Goal: Task Accomplishment & Management: Complete application form

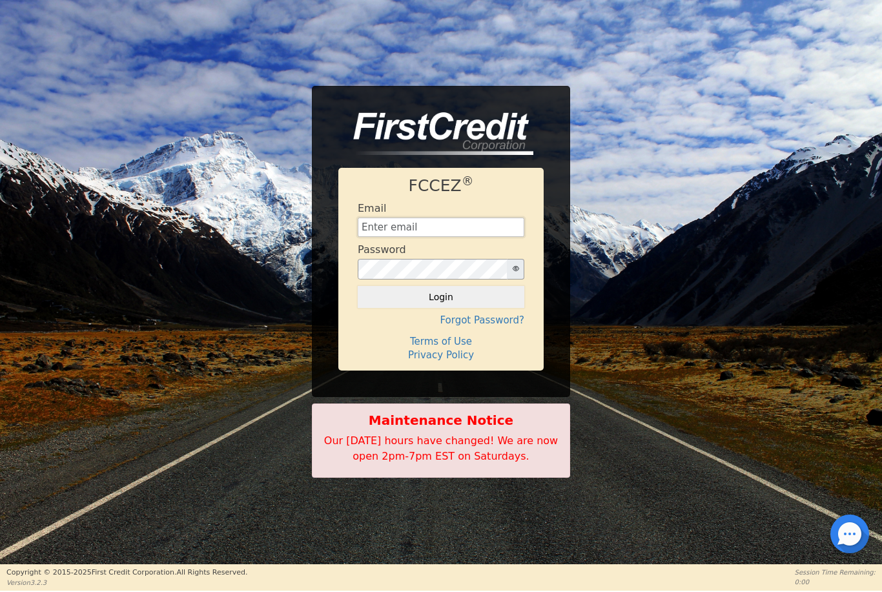
click at [465, 236] on input "text" at bounding box center [441, 227] width 167 height 19
type input "[EMAIL_ADDRESS][DOMAIN_NAME]"
click at [441, 297] on button "Login" at bounding box center [441, 297] width 167 height 22
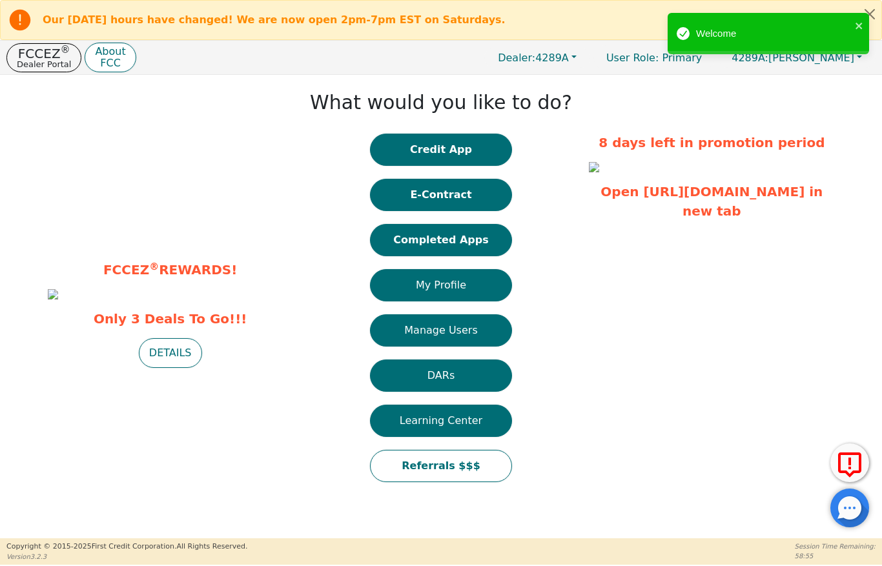
click at [47, 62] on p "Dealer Portal" at bounding box center [44, 64] width 54 height 8
click at [48, 57] on p "FCCEZ ®" at bounding box center [44, 53] width 54 height 13
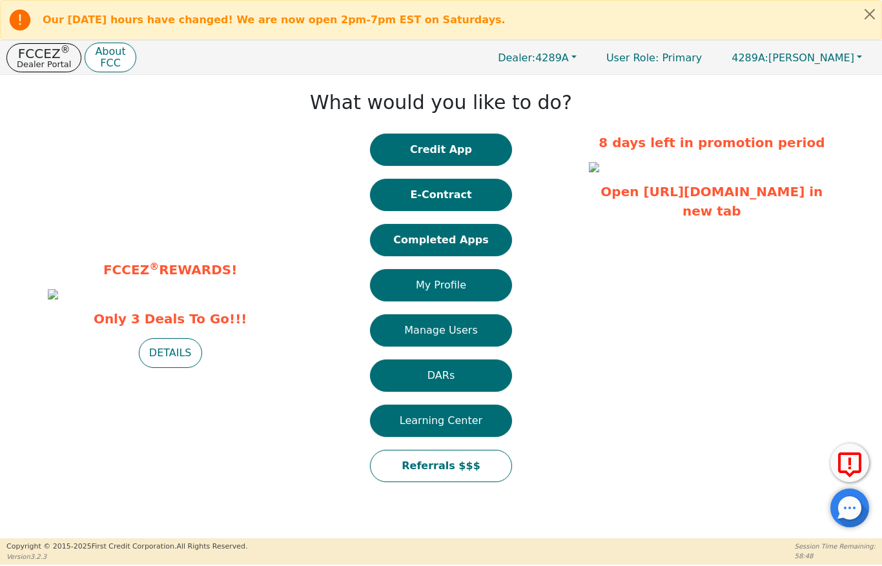
click at [42, 53] on p "FCCEZ ®" at bounding box center [44, 53] width 54 height 13
click at [46, 63] on p "Dealer Portal" at bounding box center [44, 64] width 54 height 8
click at [46, 62] on p "Dealer Portal" at bounding box center [44, 64] width 54 height 8
click at [535, 57] on span "Dealer:" at bounding box center [516, 58] width 37 height 12
click at [467, 244] on button "Completed Apps" at bounding box center [441, 240] width 142 height 32
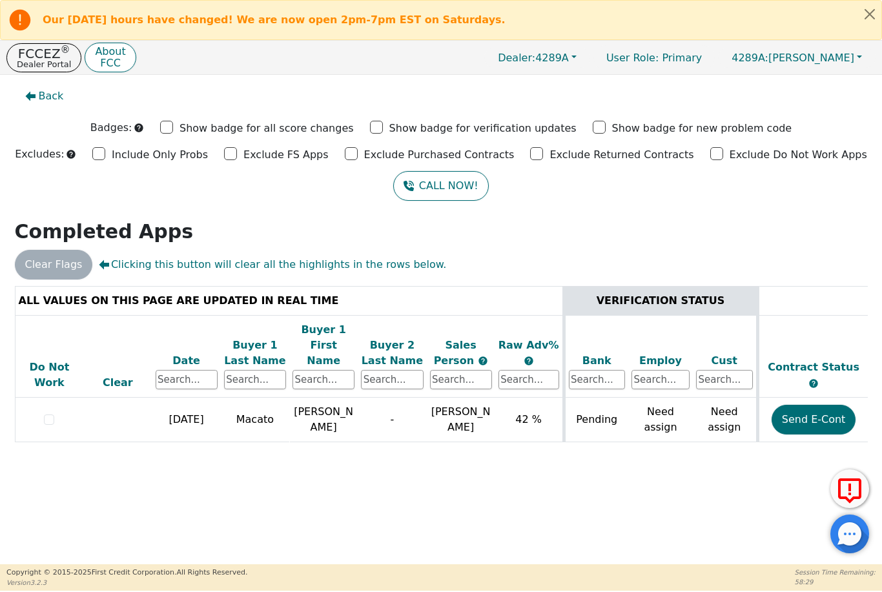
click at [800, 405] on button "Send E-Cont" at bounding box center [814, 420] width 85 height 30
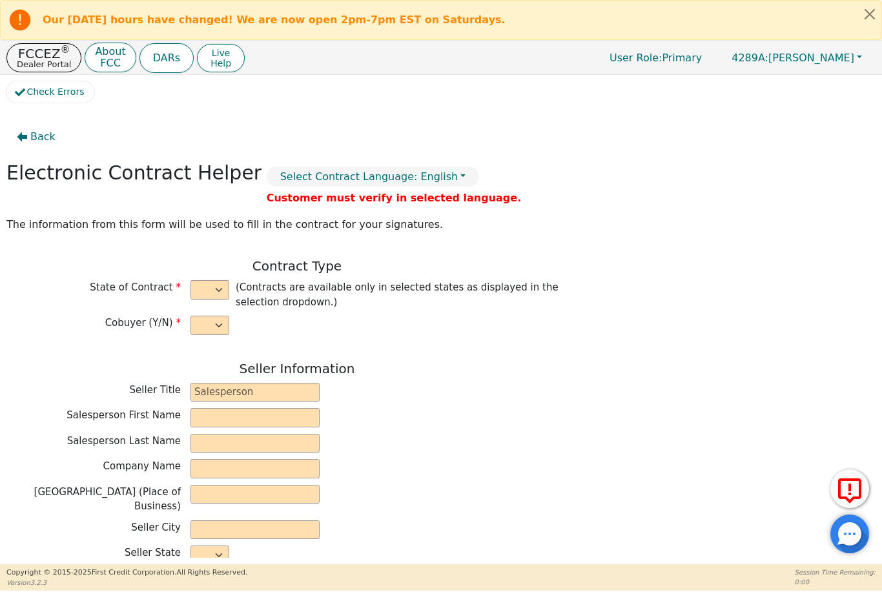
select select "n"
type input "Manager"
type input "[PERSON_NAME]"
type input "AQUA FRESH AIR"
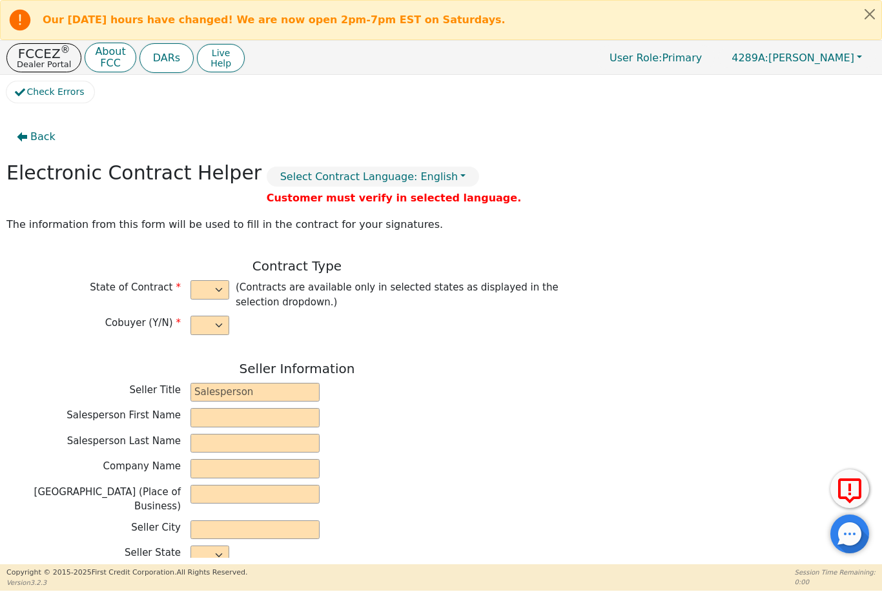
type input "[STREET_ADDRESS]"
type input "DAVID CITY"
select select "CA"
type input "95015"
type input "[PERSON_NAME]"
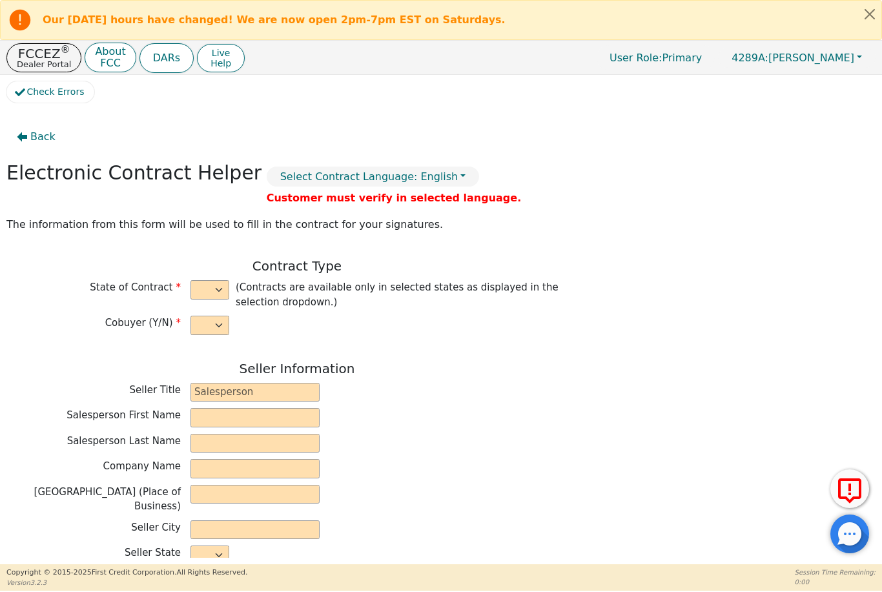
type input "Macato"
type input "[EMAIL_ADDRESS][DOMAIN_NAME]"
type input "[STREET_ADDRESS]"
type input "Colma"
select select "CA"
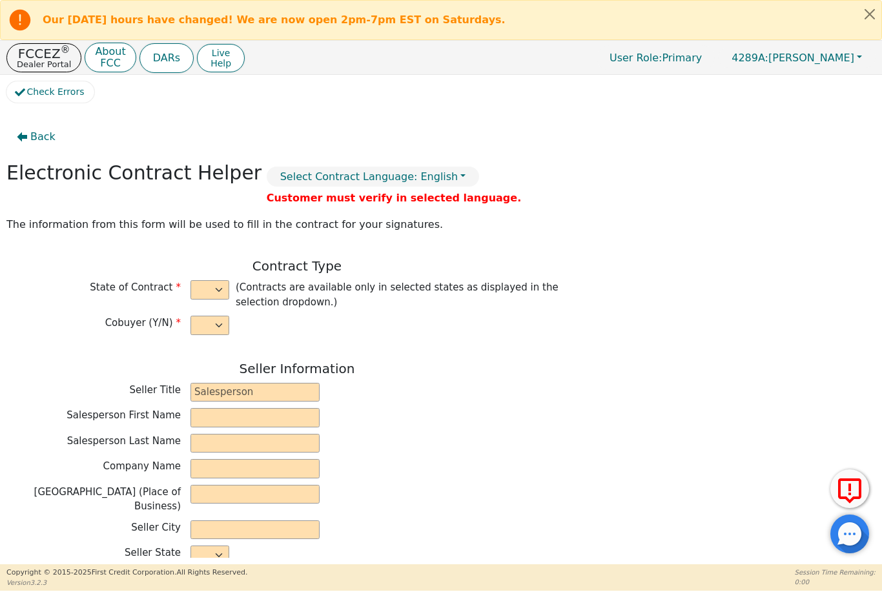
type input "94014"
type input "[DATE]"
type input "21.99"
type input "[DATE]"
type input "48"
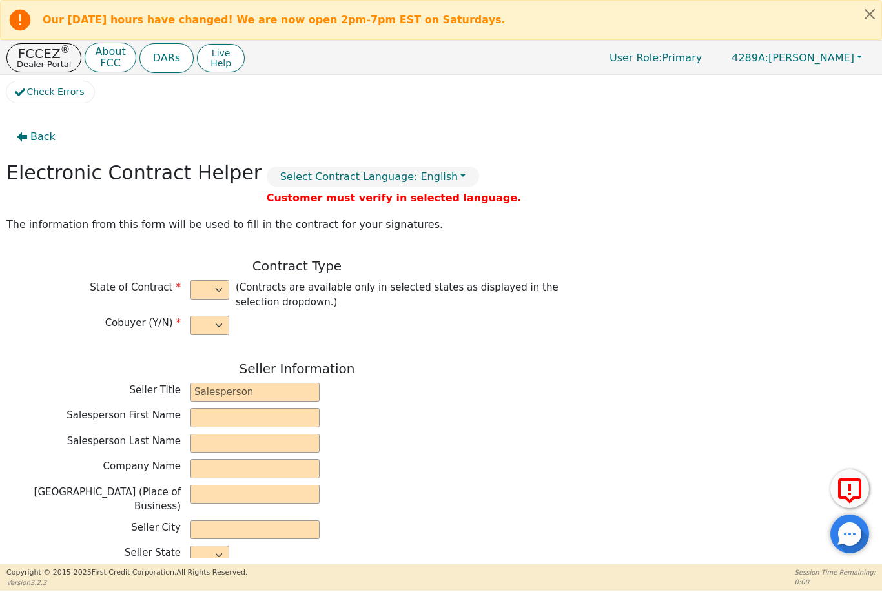
type input "0"
type input "3800.00"
type input "100.00"
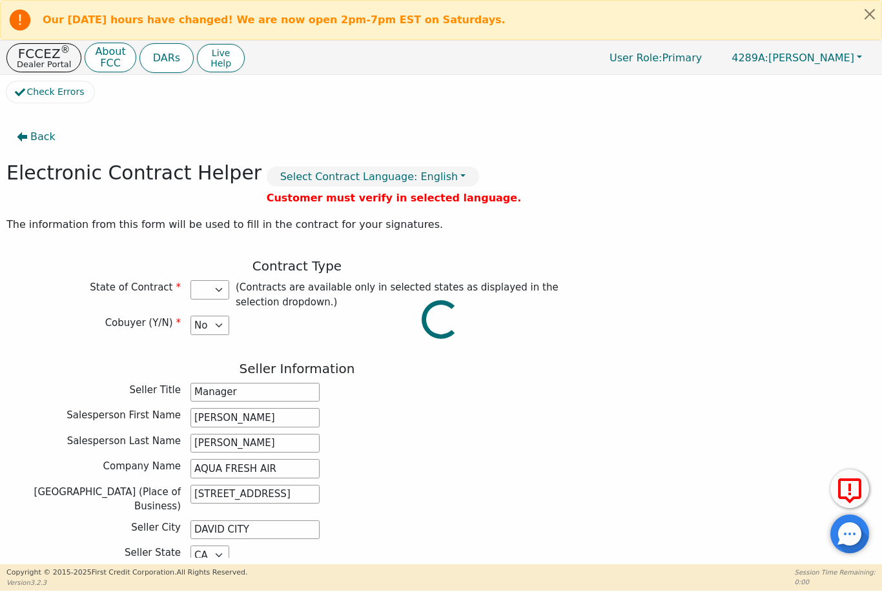
type input "3700.00"
select select "CA"
click at [489, 445] on div "Salesperson Last Name [PERSON_NAME]" at bounding box center [296, 443] width 581 height 19
click at [393, 171] on button "Select Contract Language: English" at bounding box center [373, 177] width 213 height 20
click at [286, 203] on link "English" at bounding box center [318, 204] width 102 height 17
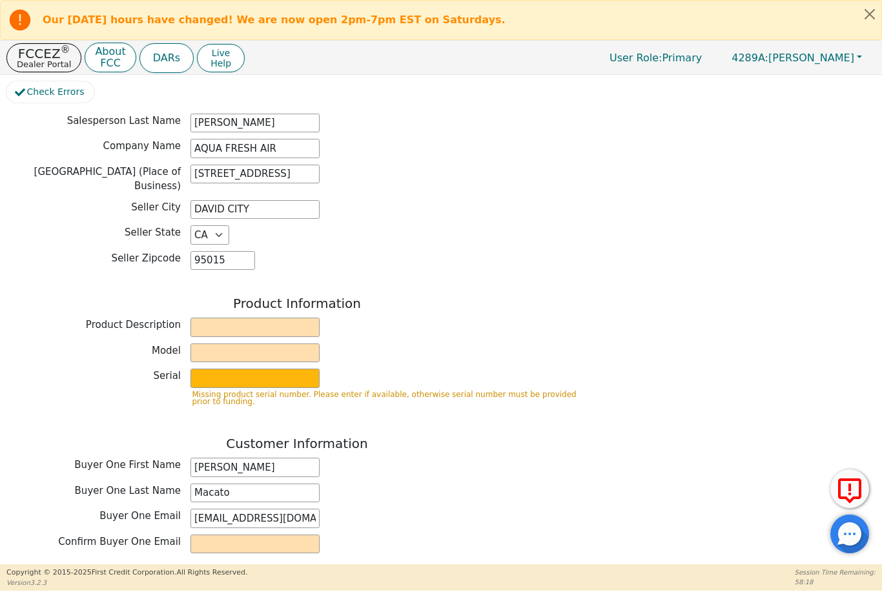
scroll to position [334, 0]
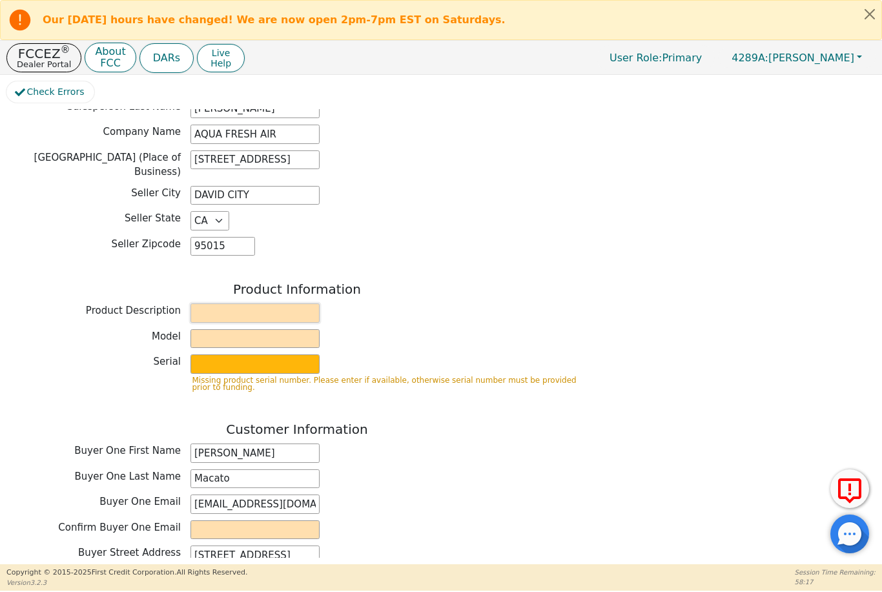
click at [283, 303] on input "text" at bounding box center [254, 312] width 129 height 19
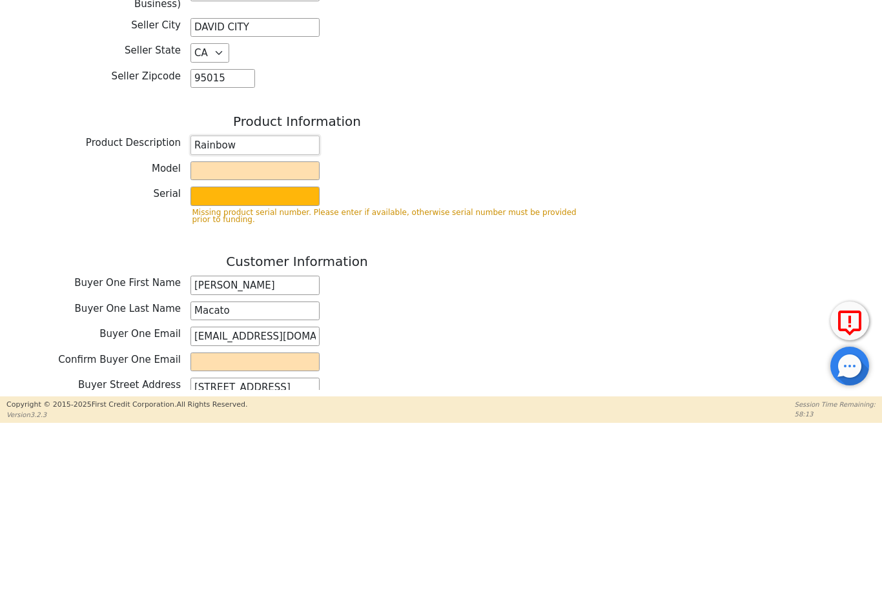
type input "Rainbow"
click at [266, 329] on input "text" at bounding box center [254, 338] width 129 height 19
type input "Srx"
click at [266, 354] on input "text" at bounding box center [254, 363] width 129 height 19
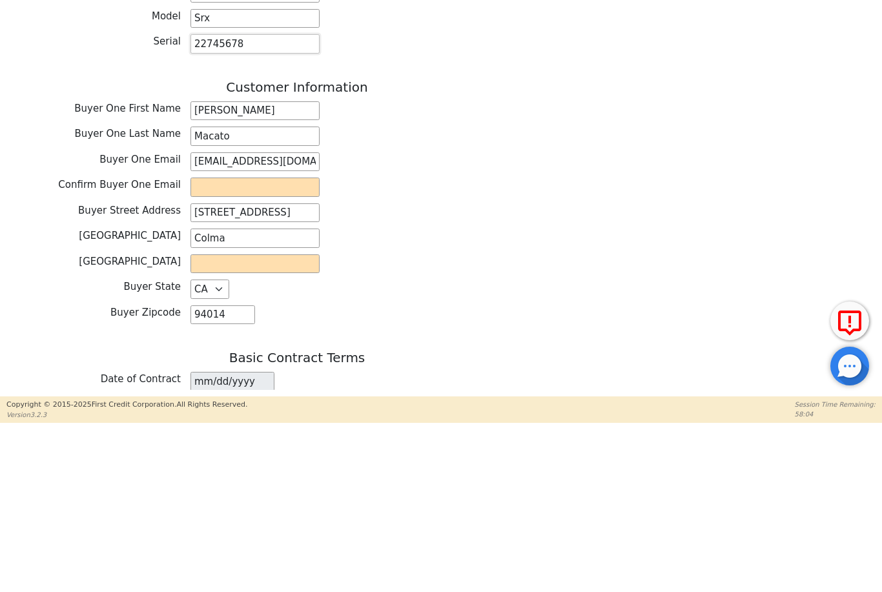
scroll to position [489, 0]
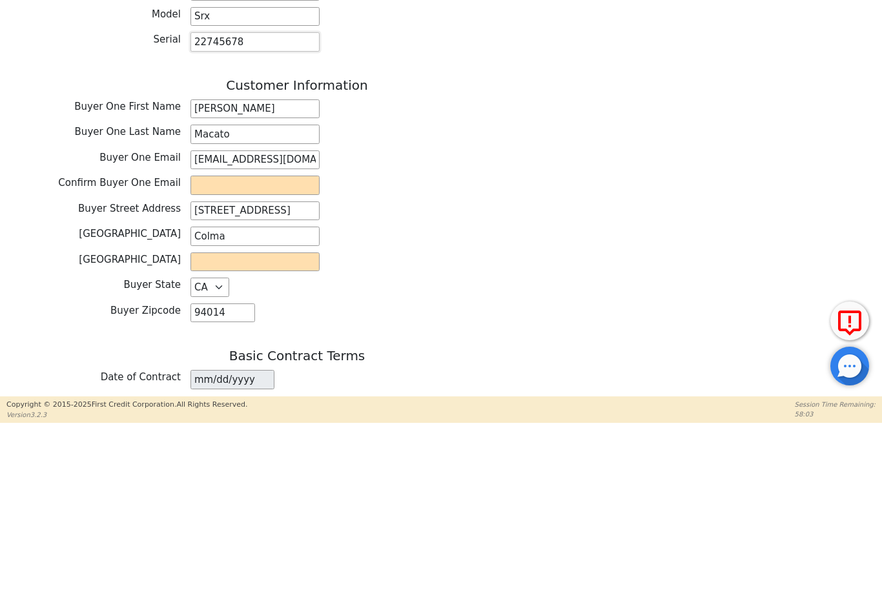
type input "22745678"
click at [281, 343] on input "email" at bounding box center [254, 352] width 129 height 19
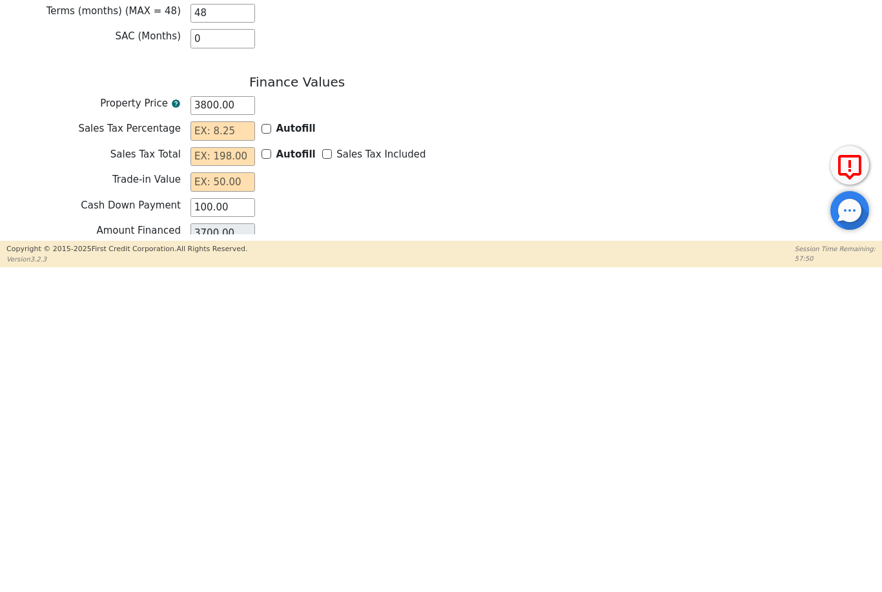
scroll to position [810, 0]
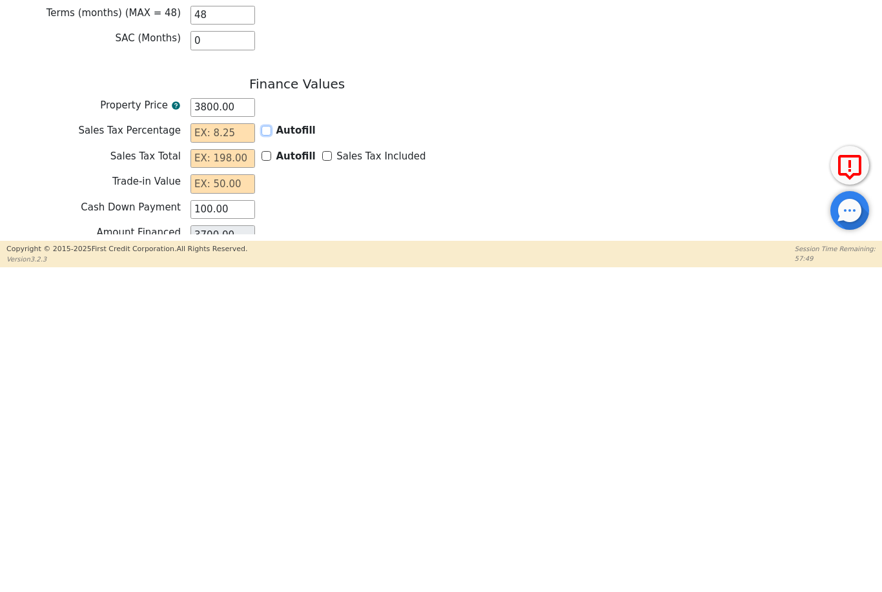
click at [269, 449] on input "Autofill" at bounding box center [266, 454] width 10 height 10
checkbox input "true"
type input "0.00"
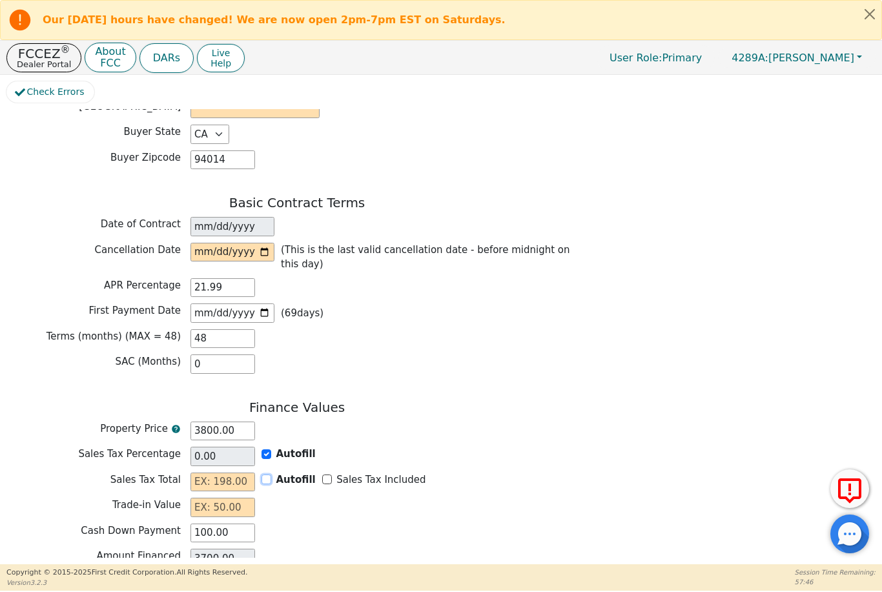
click at [271, 475] on input "Autofill" at bounding box center [266, 480] width 10 height 10
checkbox input "false"
type input "0.00"
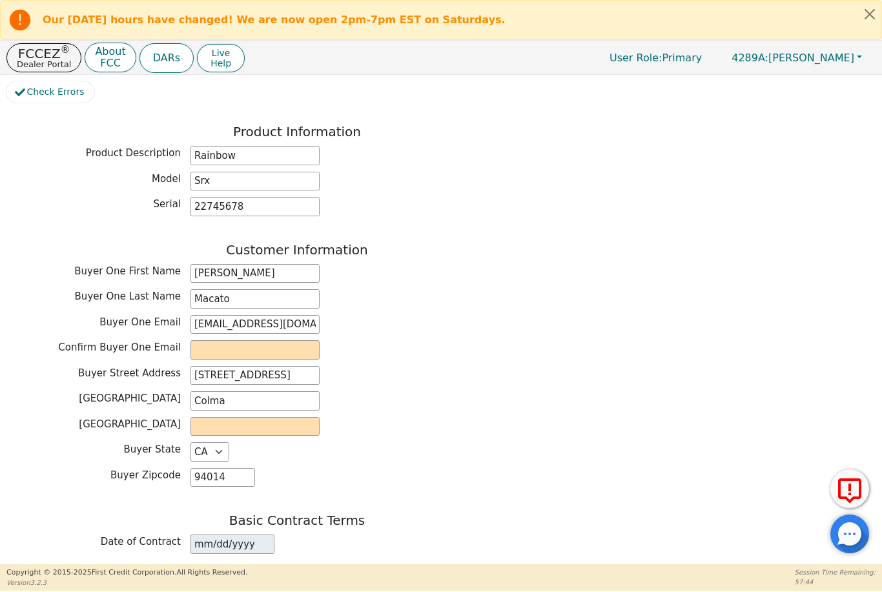
scroll to position [491, 0]
click at [261, 345] on input "email" at bounding box center [254, 350] width 129 height 19
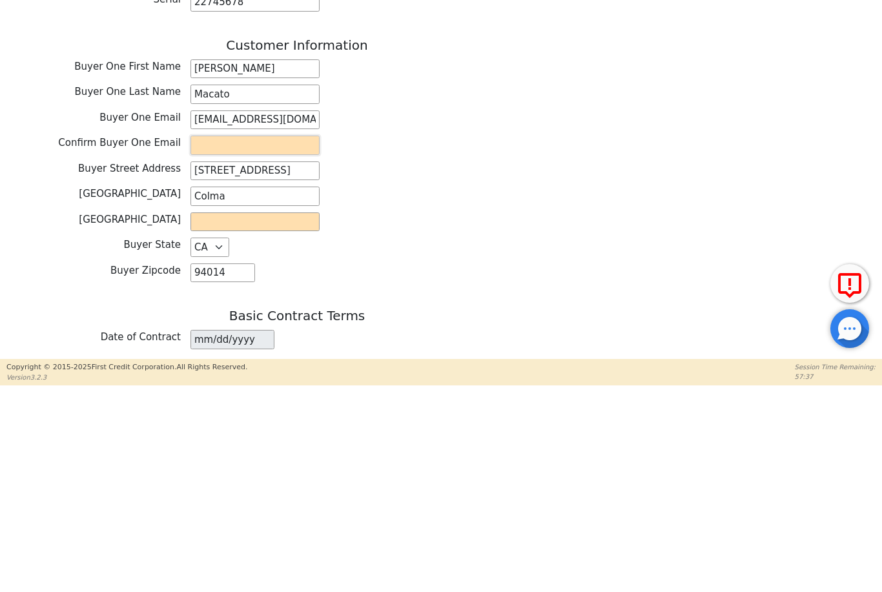
click at [271, 341] on input "email" at bounding box center [254, 350] width 129 height 19
paste input "icloud"
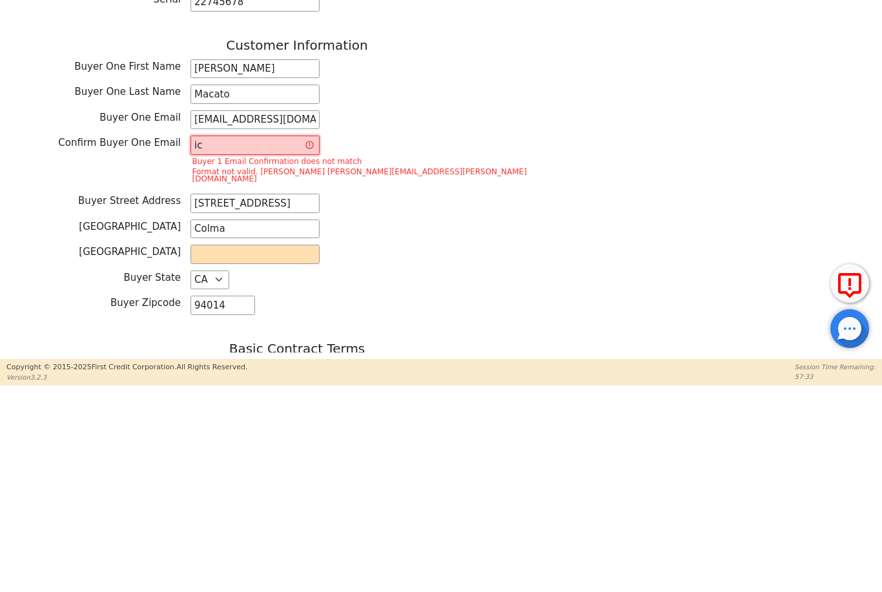
type input "i"
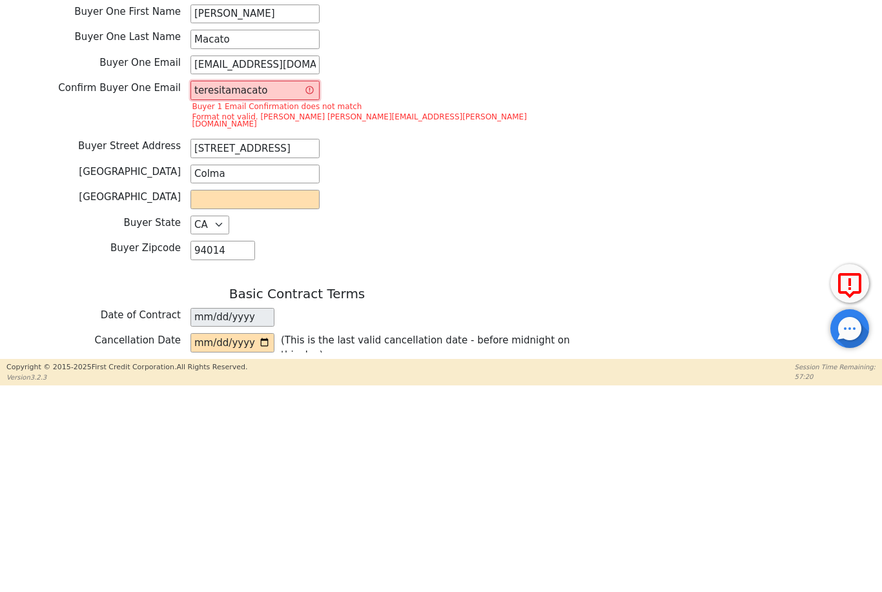
scroll to position [564, 0]
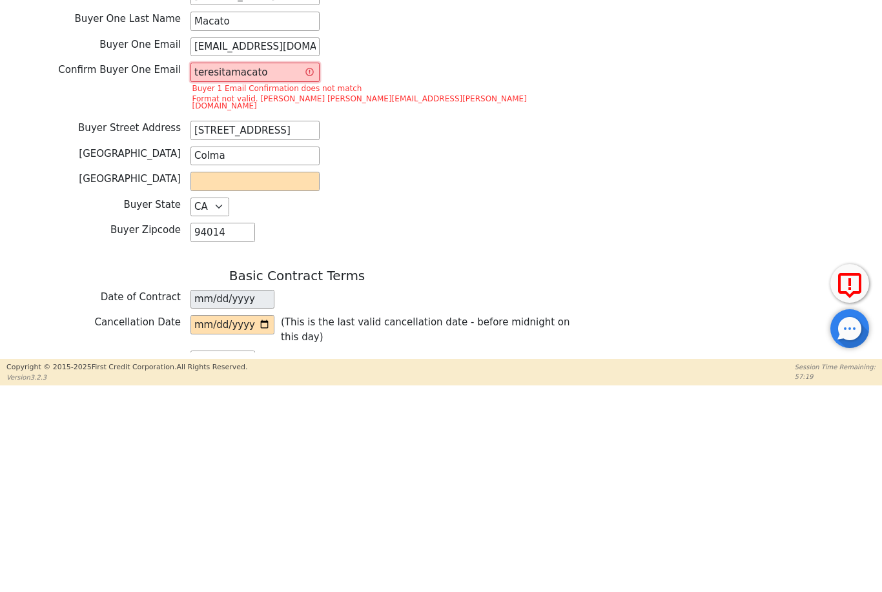
type input "teresitamacato"
click at [288, 377] on input "text" at bounding box center [254, 386] width 129 height 19
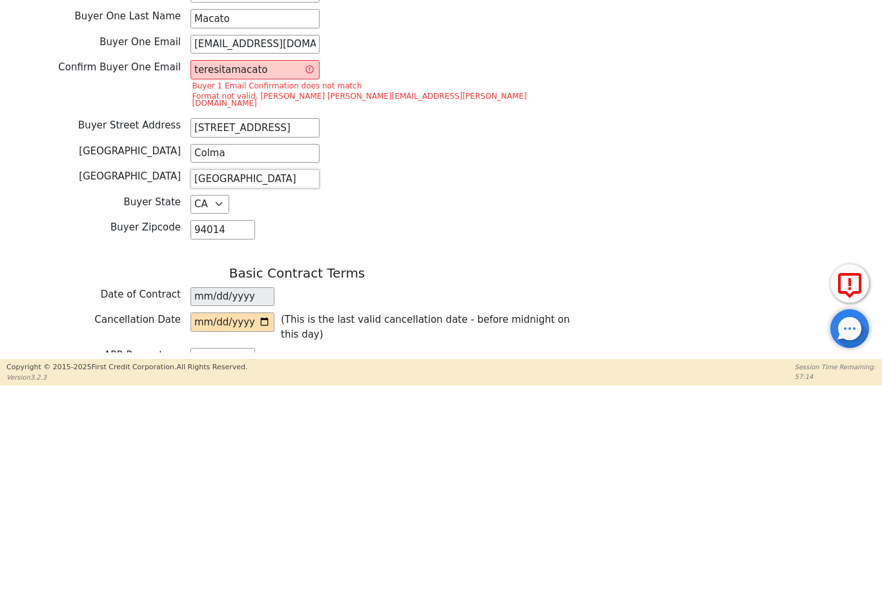
scroll to position [568, 0]
type input "[GEOGRAPHIC_DATA]"
click at [265, 264] on input "teresitamacato" at bounding box center [254, 273] width 129 height 19
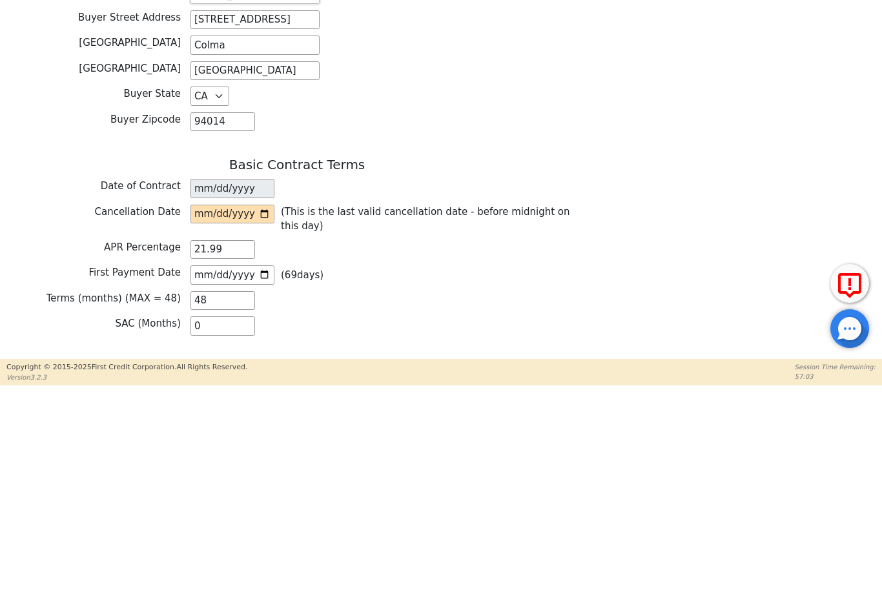
scroll to position [651, 0]
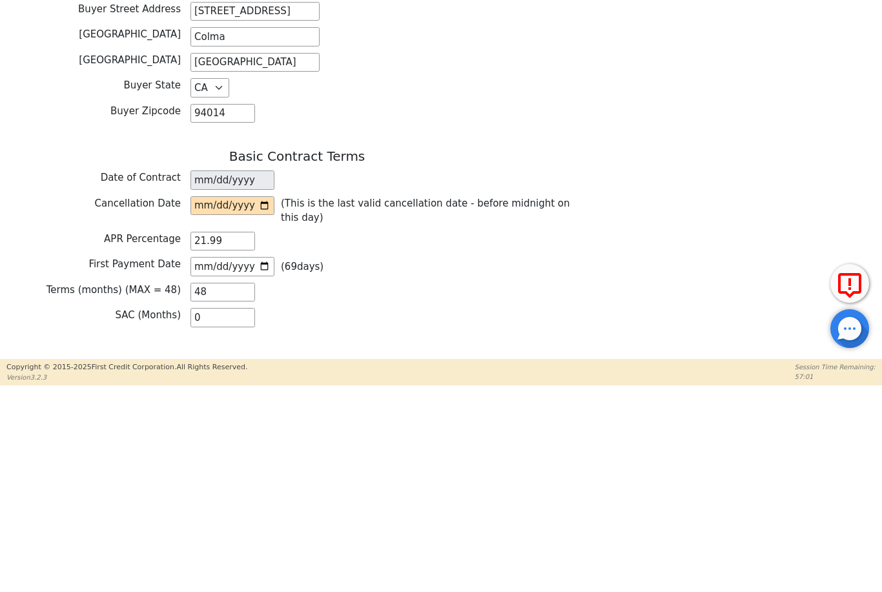
type input "[EMAIL_ADDRESS][DOMAIN_NAME]"
click at [243, 402] on input "date" at bounding box center [232, 411] width 84 height 19
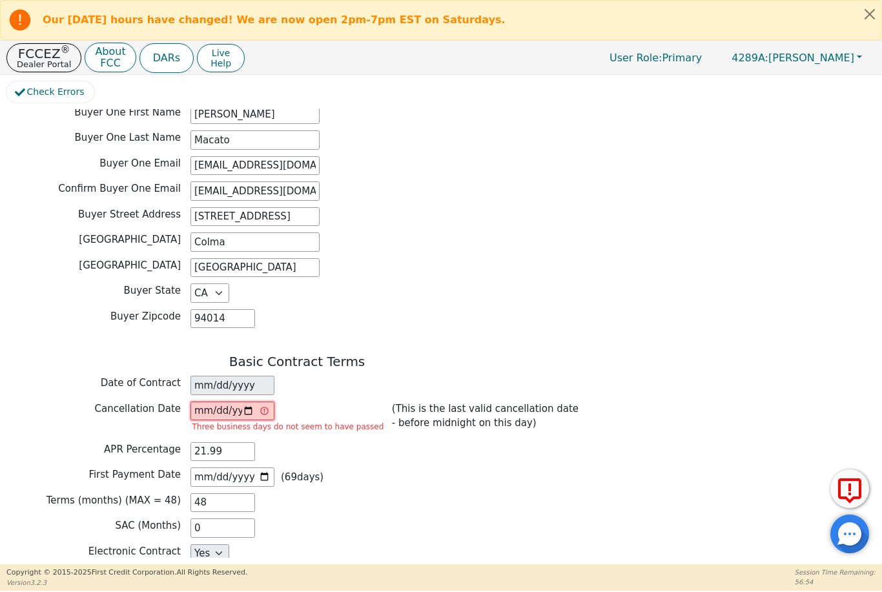
type input "[DATE]"
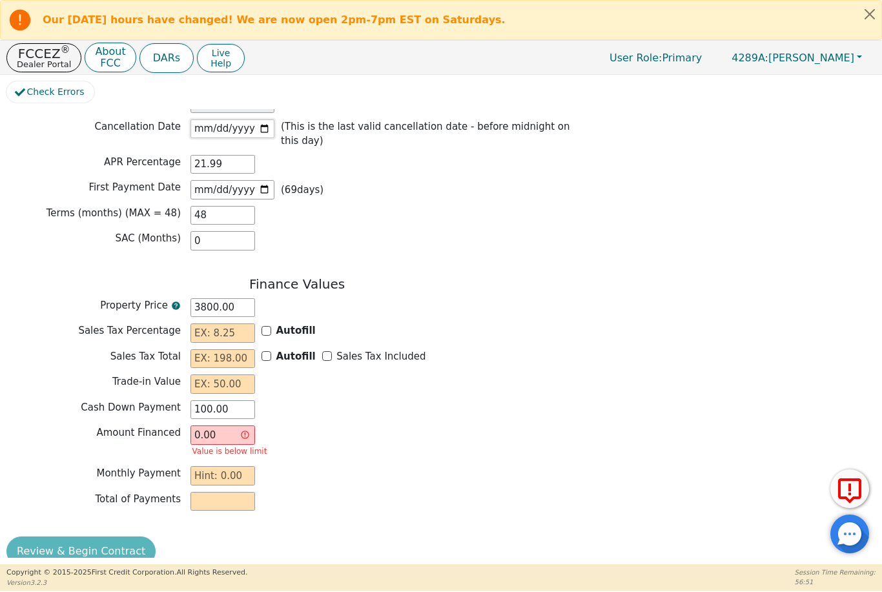
scroll to position [934, 0]
click at [227, 323] on input "text" at bounding box center [222, 331] width 65 height 19
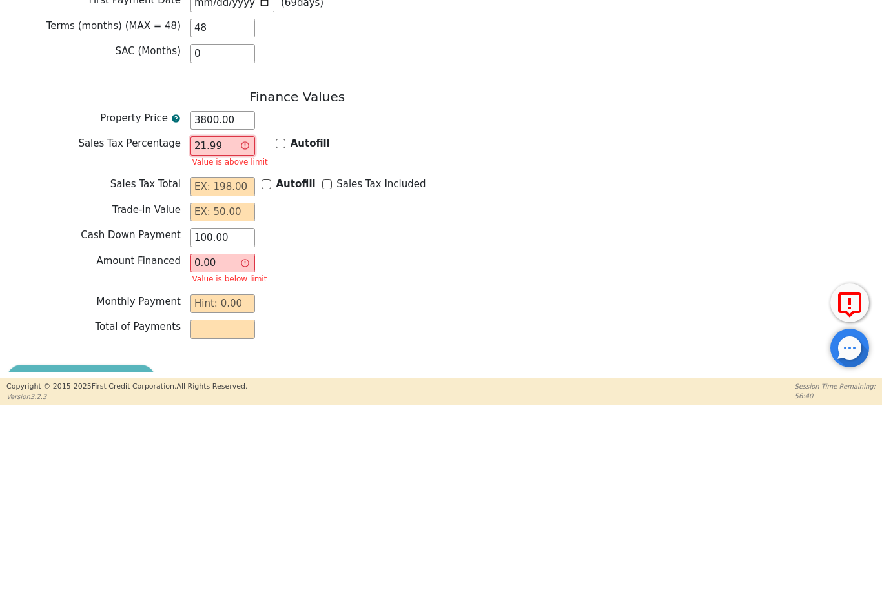
type input "21.99"
click at [225, 363] on input "text" at bounding box center [222, 372] width 65 height 19
click at [276, 325] on input "Autofill" at bounding box center [281, 330] width 10 height 10
checkbox input "true"
type input "0.00"
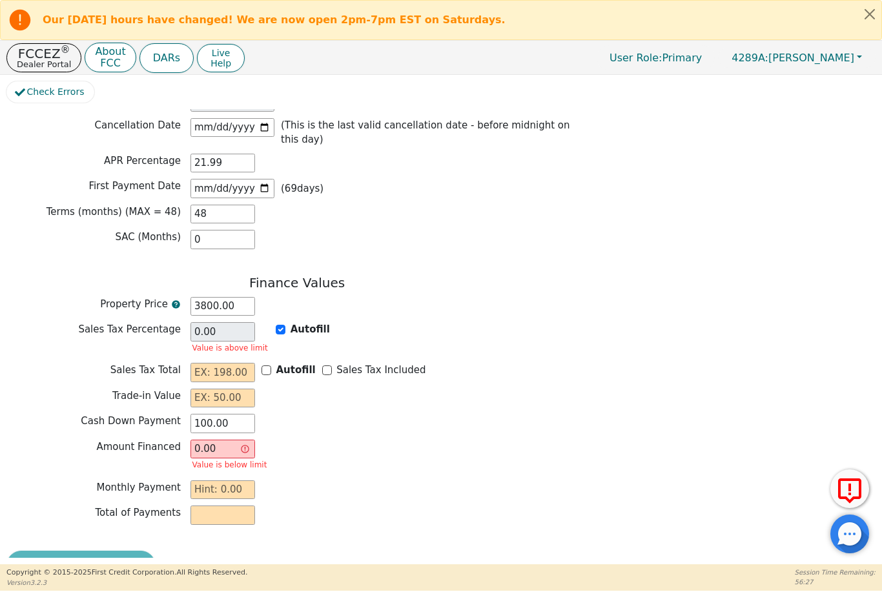
click at [349, 442] on div "Amount Financed 0.00 Value is below limit" at bounding box center [296, 457] width 581 height 34
click at [276, 325] on input "Autofill" at bounding box center [281, 330] width 10 height 10
checkbox input "false"
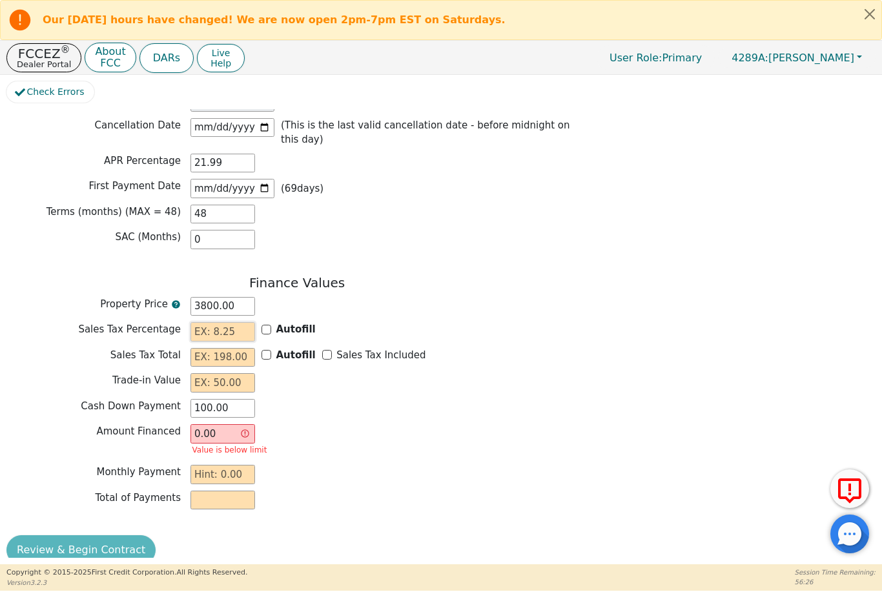
click at [236, 322] on input "text" at bounding box center [222, 331] width 65 height 19
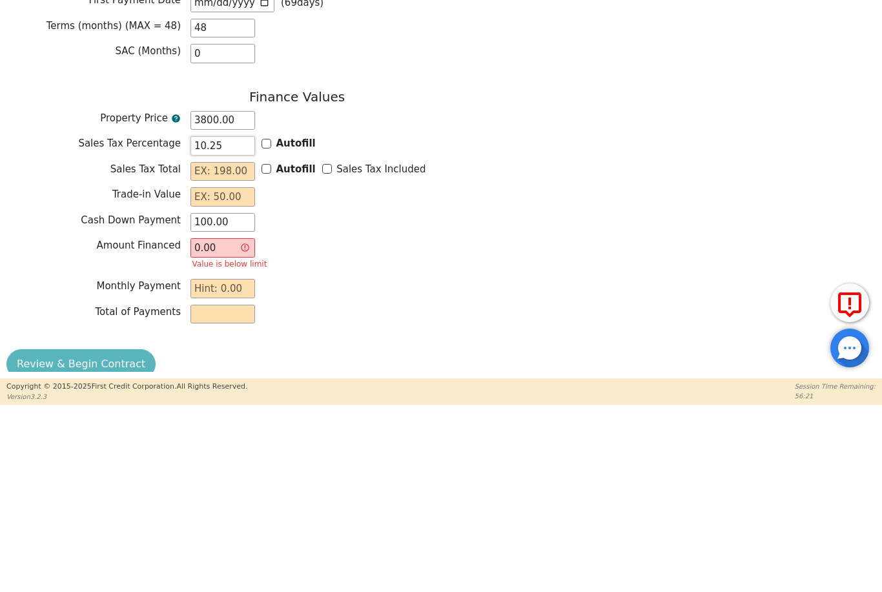
type input "10.25"
click at [229, 348] on input "text" at bounding box center [222, 357] width 65 height 19
click at [233, 348] on input "text" at bounding box center [222, 357] width 65 height 19
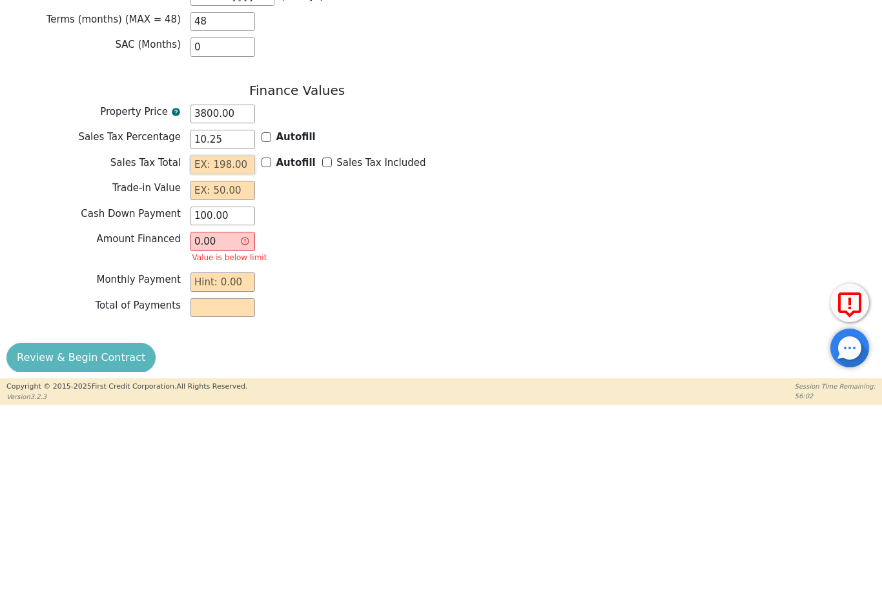
scroll to position [940, 0]
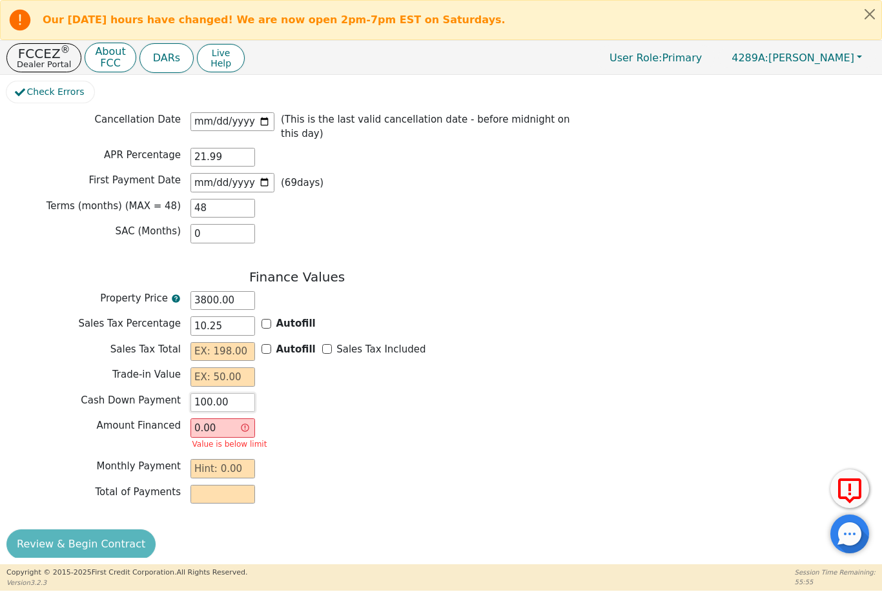
click at [235, 400] on input "100.00" at bounding box center [222, 402] width 65 height 19
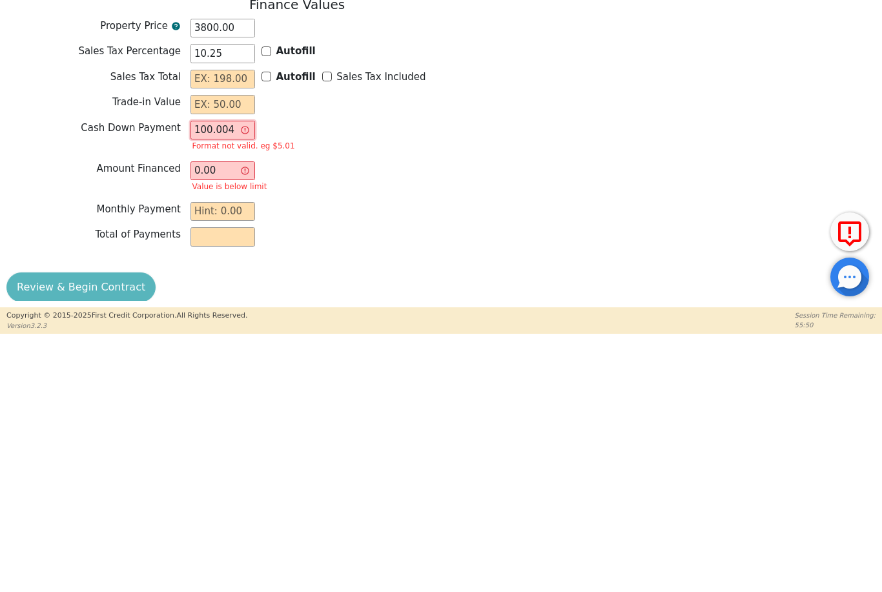
scroll to position [955, 0]
type input "100.004089.50"
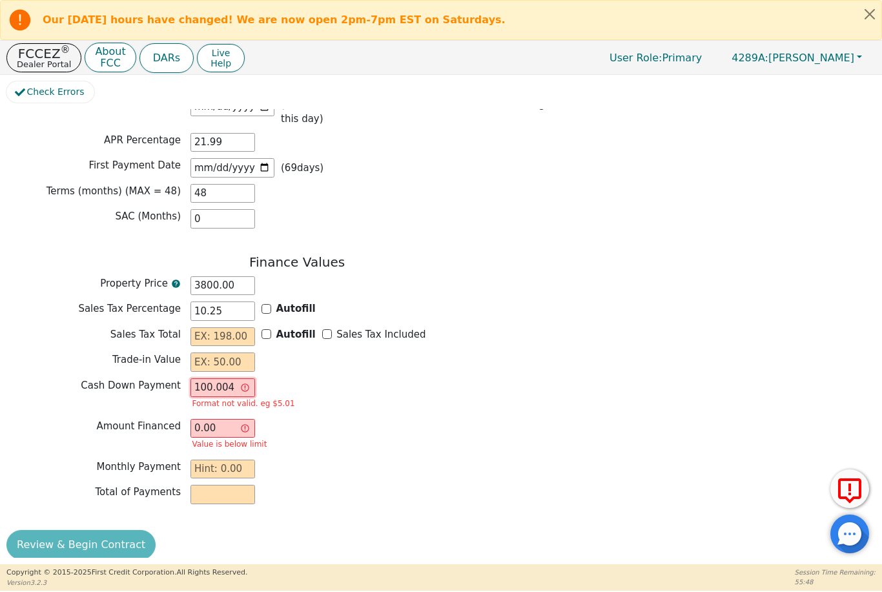
click at [234, 380] on input "100.004089.50" at bounding box center [222, 387] width 65 height 19
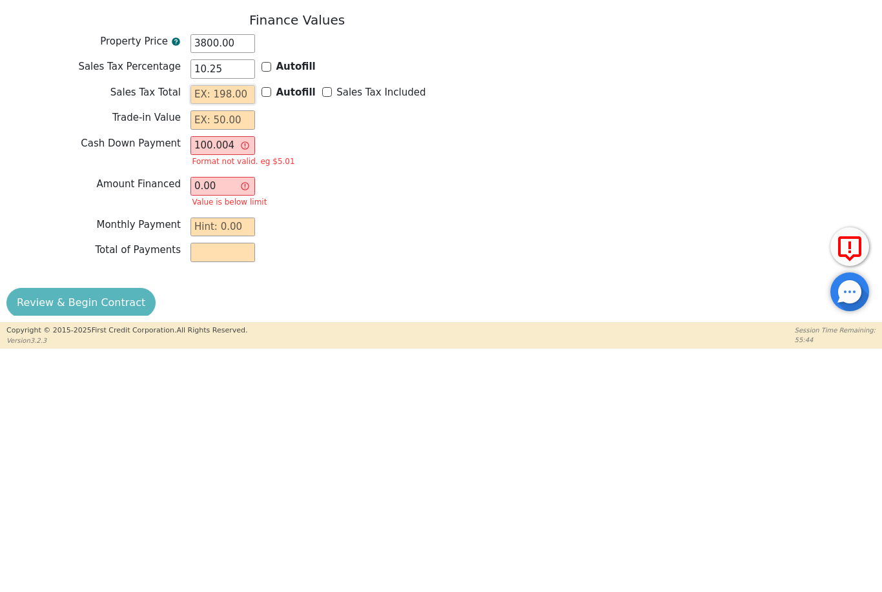
click at [228, 327] on input "text" at bounding box center [222, 336] width 65 height 19
type input "3"
type input "3703.00"
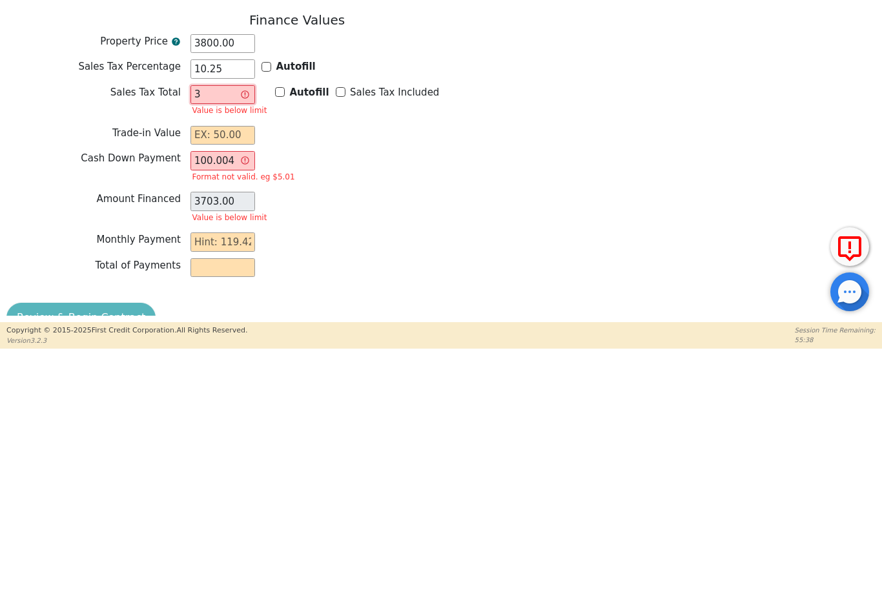
type input "38"
type input "3738.00"
type input "389"
type input "4089.00"
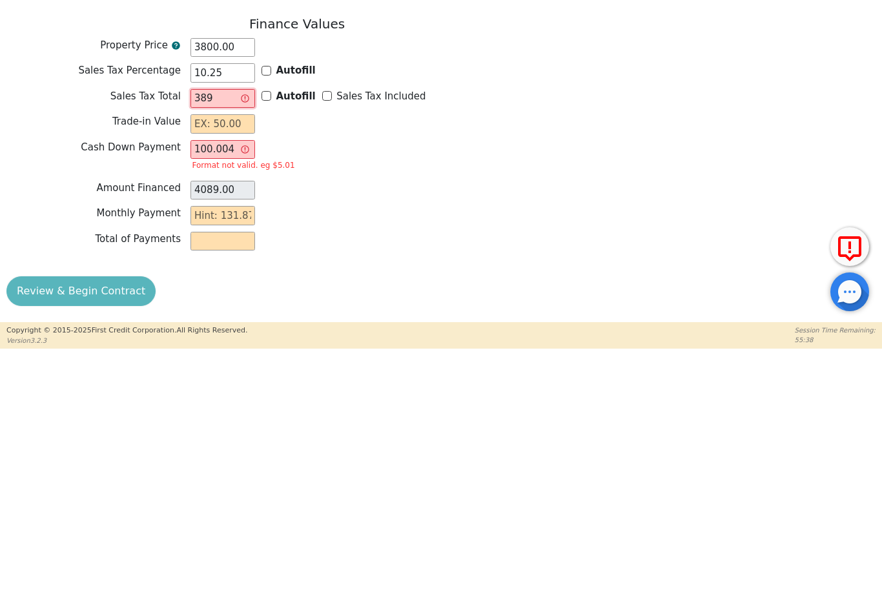
scroll to position [940, 0]
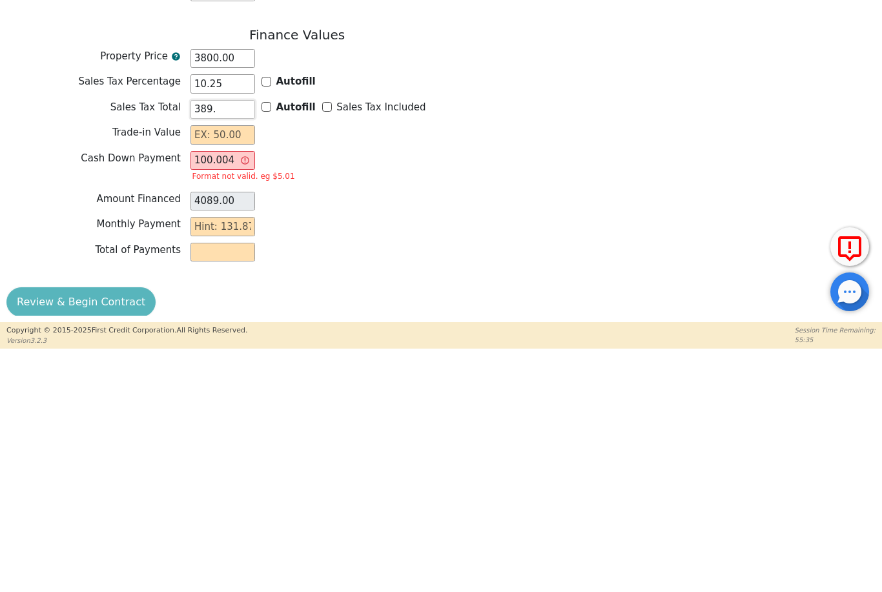
type input "389.5"
type input "4089.50"
type input "389.50"
click at [224, 367] on input "text" at bounding box center [222, 376] width 65 height 19
click at [227, 393] on input "100.004089.50" at bounding box center [222, 402] width 65 height 19
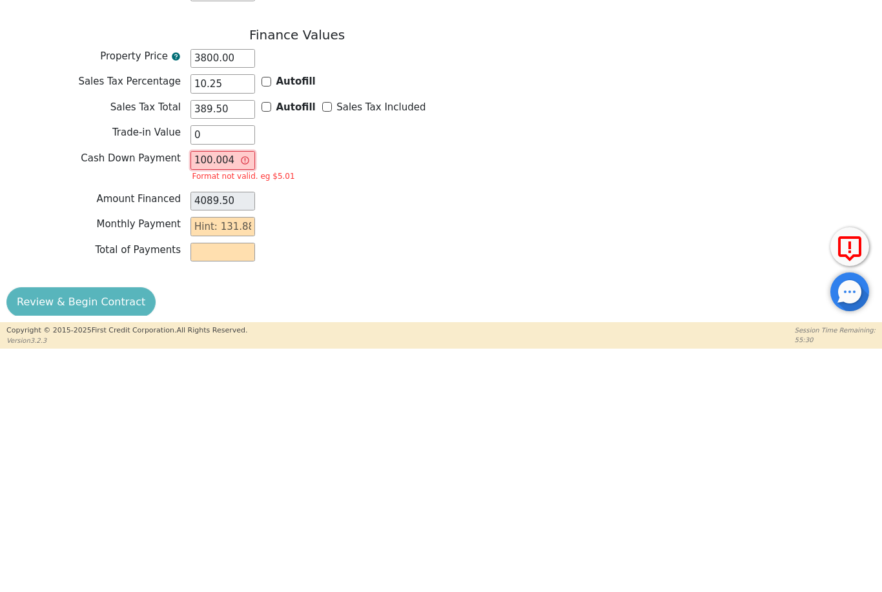
type input "0.00"
type input "100.50"
type input "4089.00"
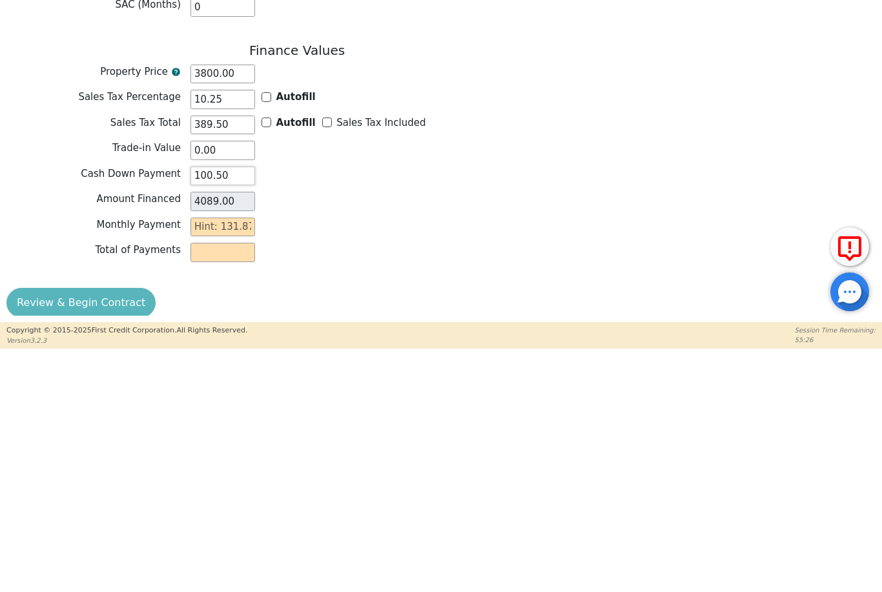
type input "10.50"
type input "4179.00"
type input "1.50"
type input "4188.00"
type input ".50"
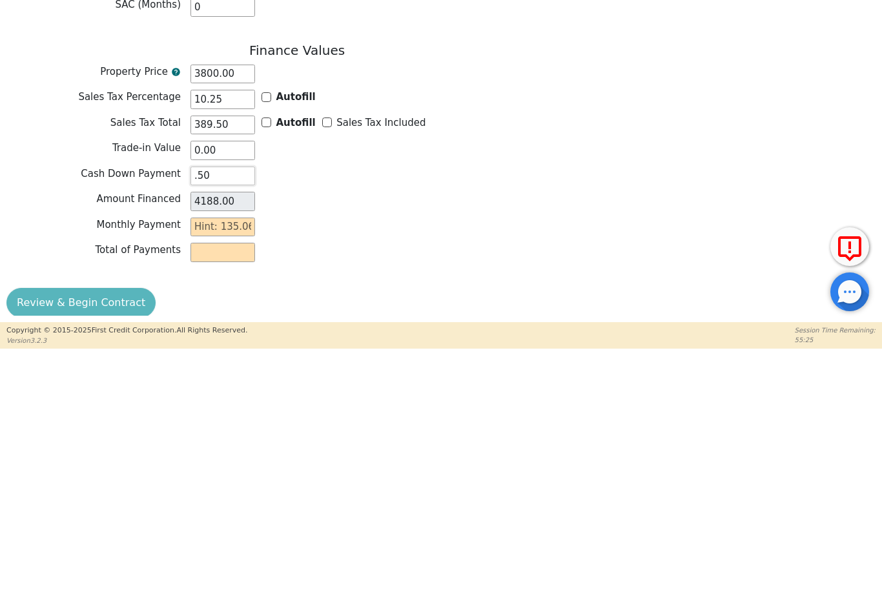
type input "4189.00"
click at [236, 409] on input ".50" at bounding box center [222, 418] width 65 height 19
type input "."
type input "4189.50"
type input "0.00"
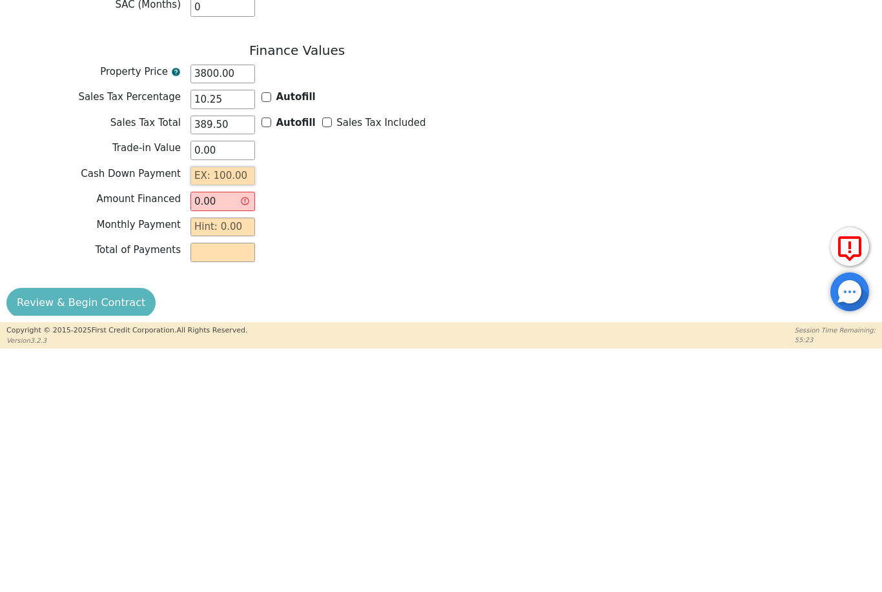
type input "1"
type input "4188.50"
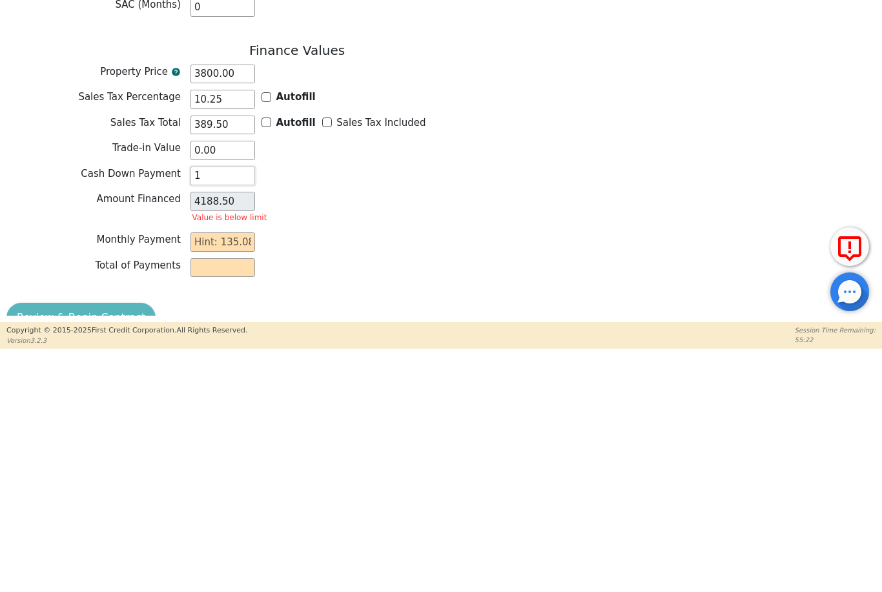
type input "10"
type input "4179.50"
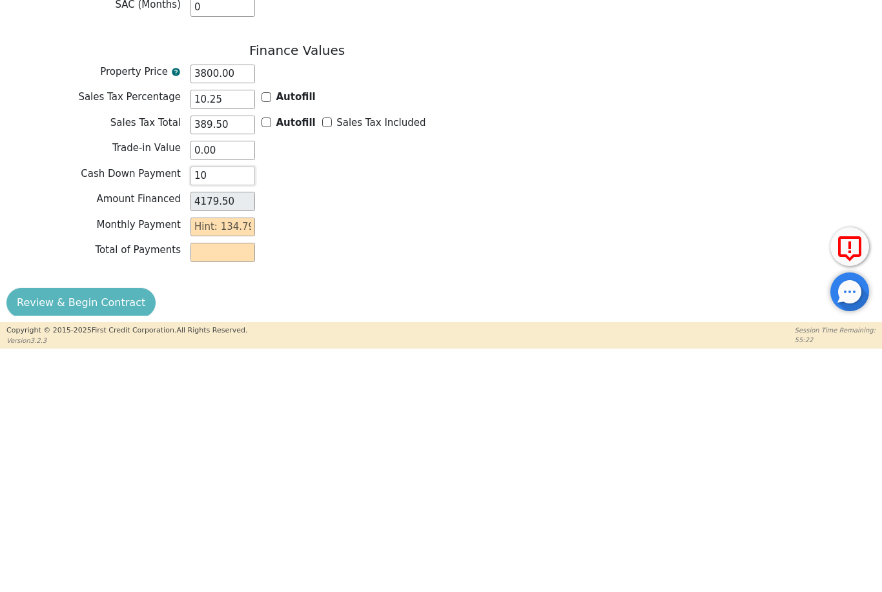
type input "100"
type input "4089.50"
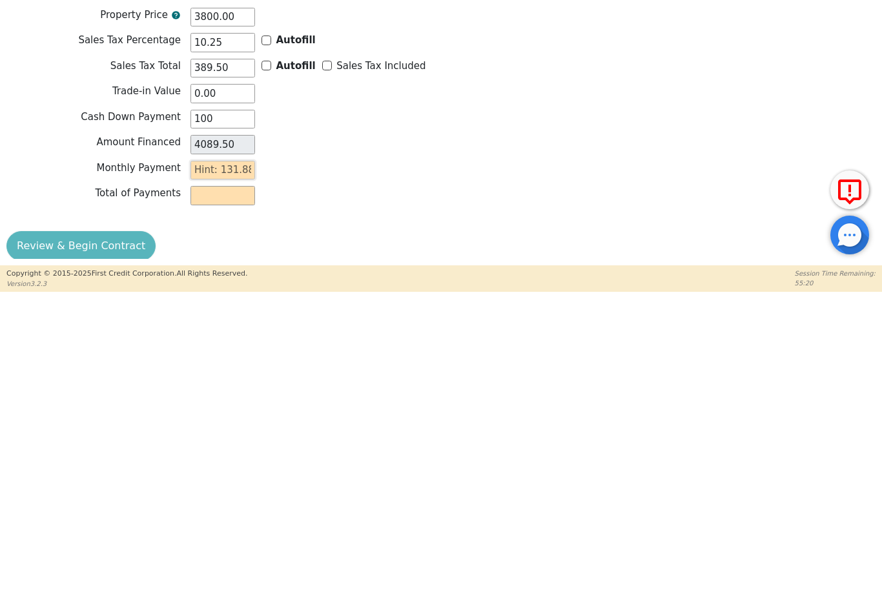
click at [227, 460] on input "text" at bounding box center [222, 469] width 65 height 19
type input "100.00"
type input "1"
type input "48.00"
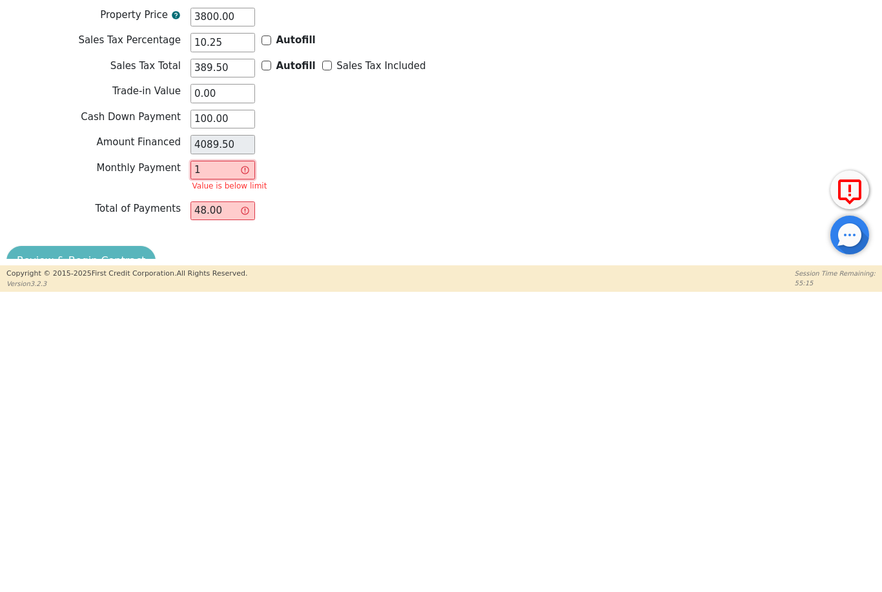
type input "11"
type input "528.00"
type input "119"
type input "5712.00"
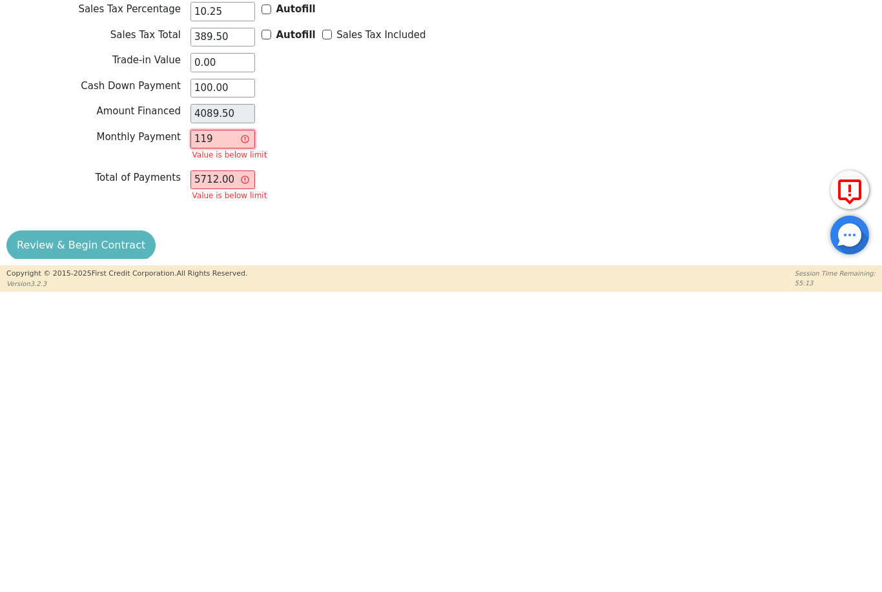
scroll to position [955, 0]
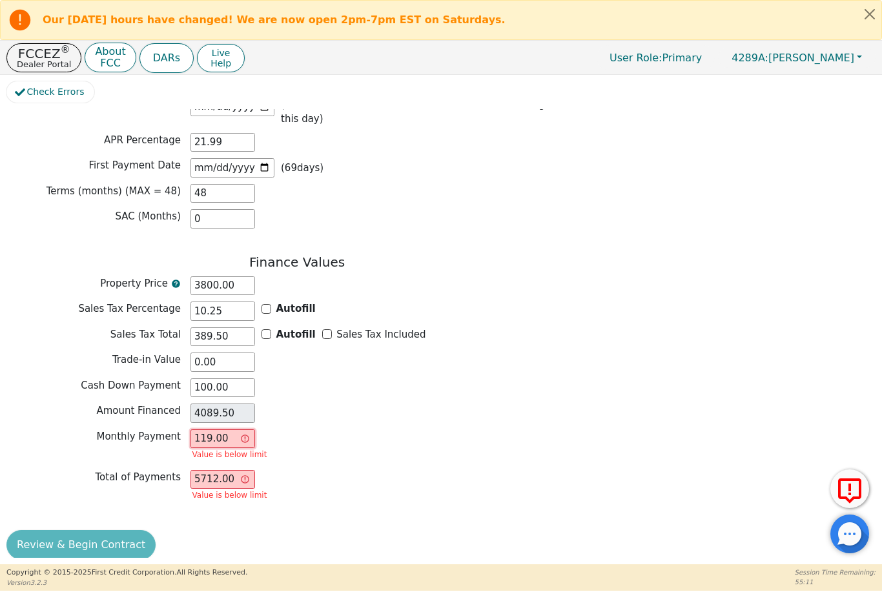
click at [230, 432] on input "119.00" at bounding box center [222, 438] width 65 height 19
click at [244, 431] on input "119.00" at bounding box center [222, 438] width 65 height 19
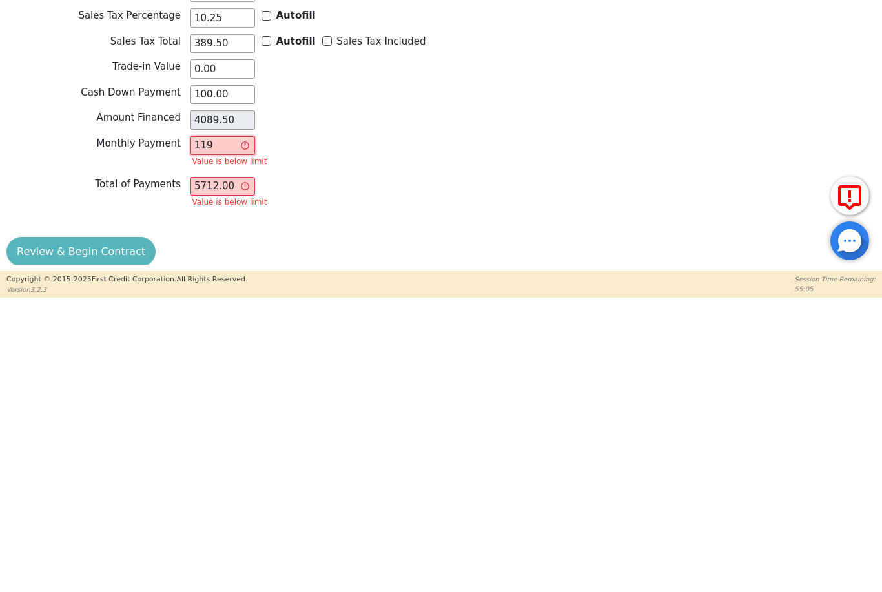
type input "11"
type input "528.00"
type input "1"
type input "48.00"
type input "0.00"
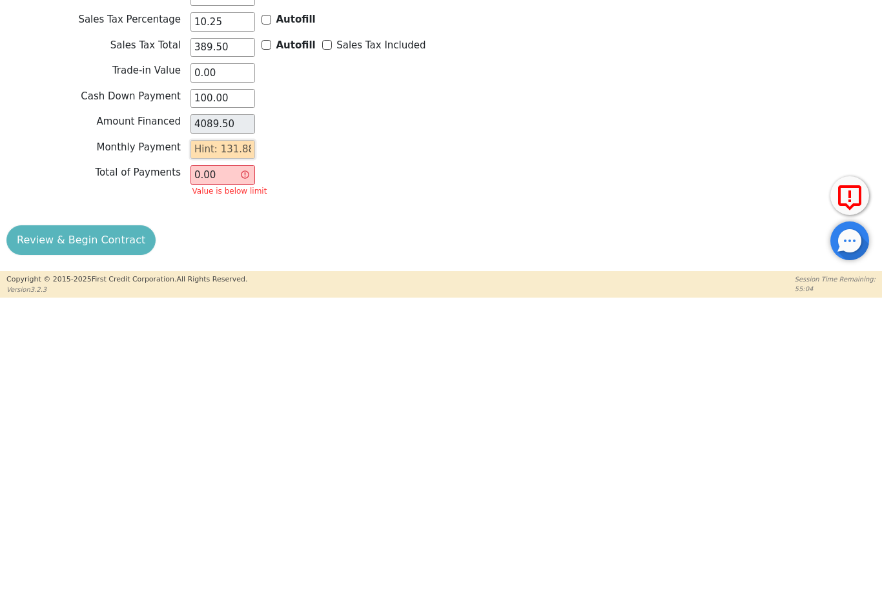
scroll to position [940, 0]
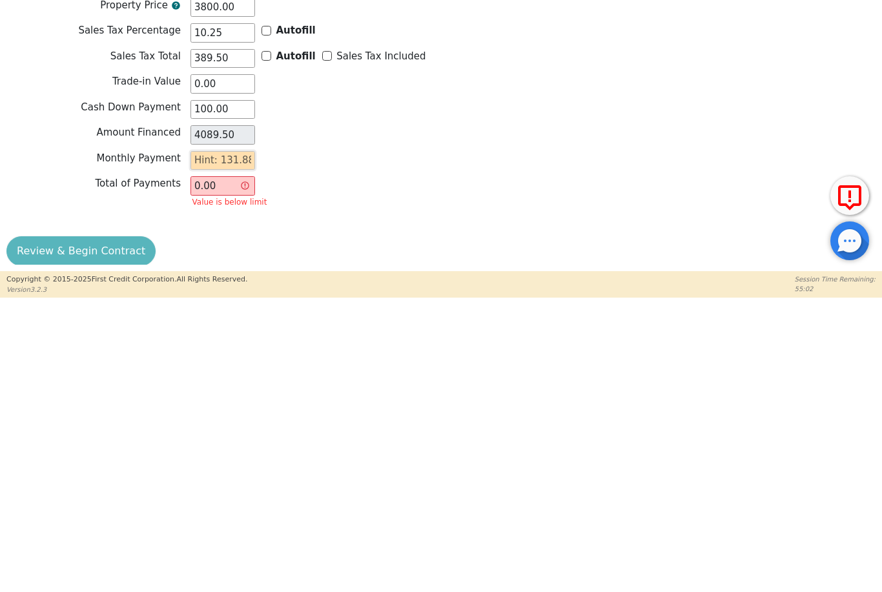
type input "1"
type input "48.00"
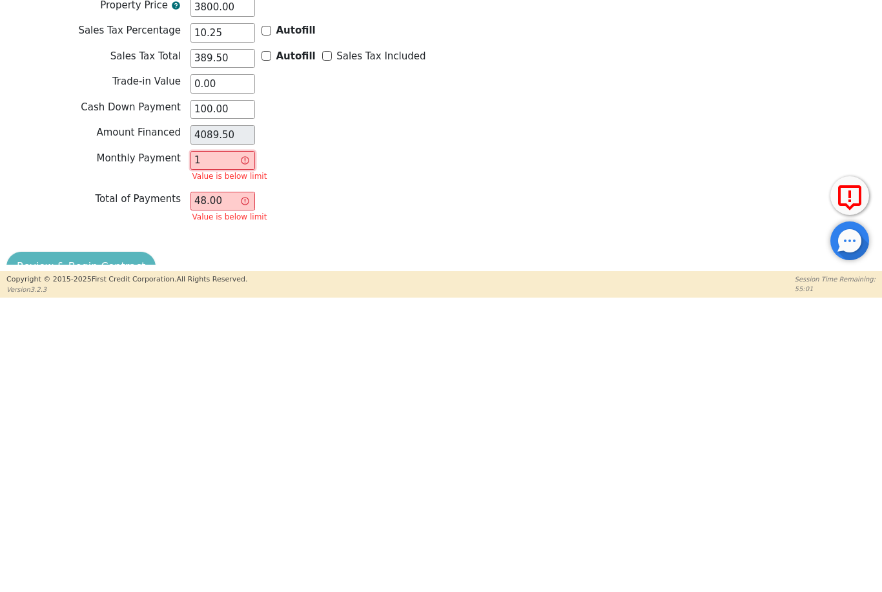
type input "15"
type input "720.00"
type input "157"
type input "7536.00"
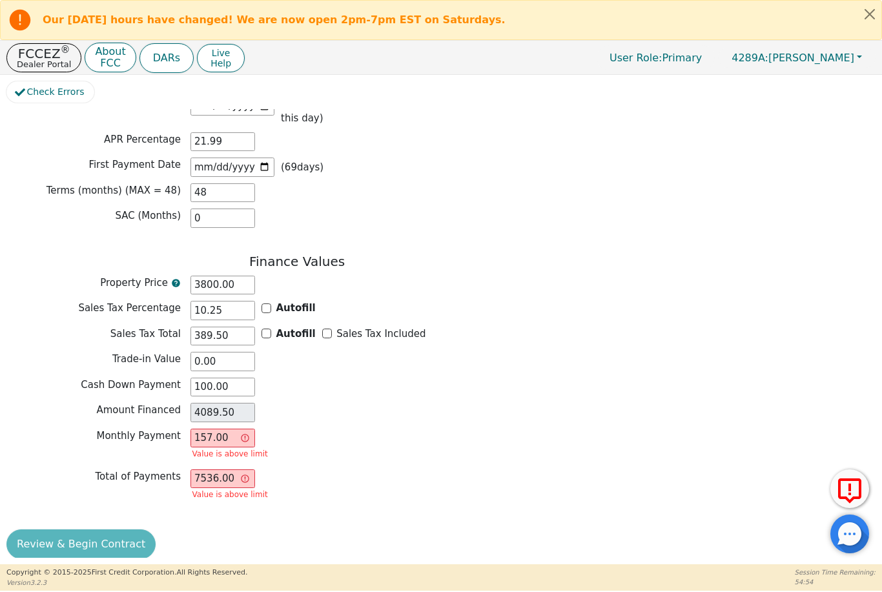
scroll to position [955, 0]
click at [242, 430] on input "157.00" at bounding box center [222, 438] width 65 height 19
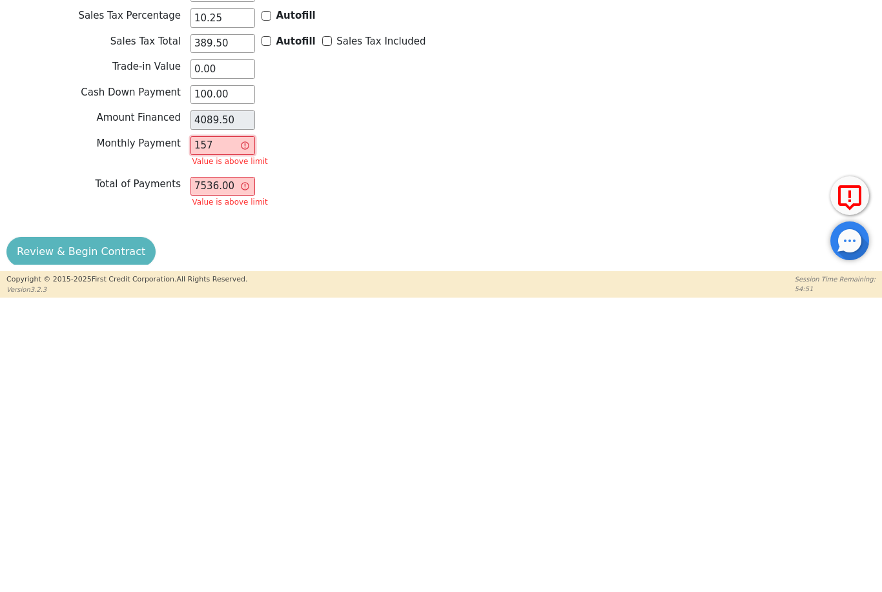
type input "15"
type input "720.00"
type input "1"
type input "48.00"
type input "13"
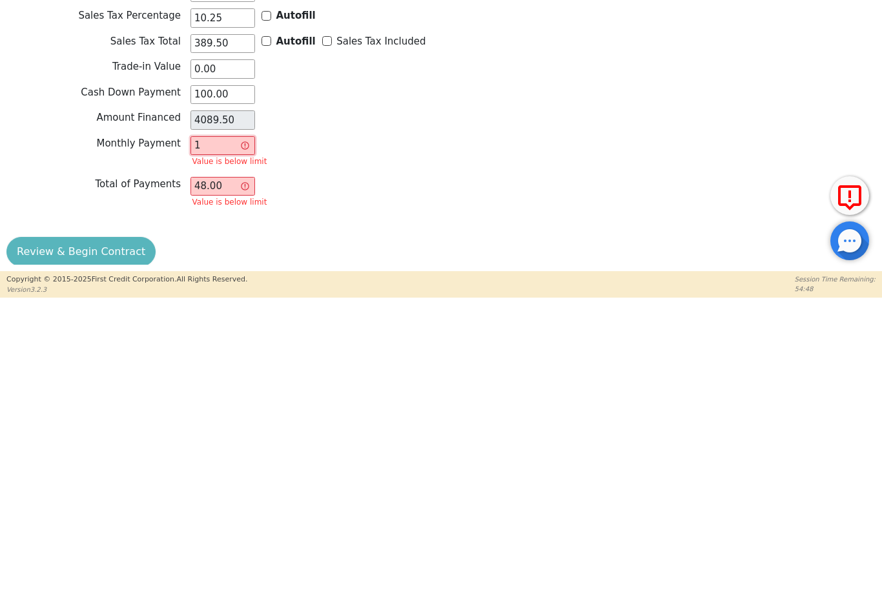
type input "624.00"
type input "135"
type input "6480.00"
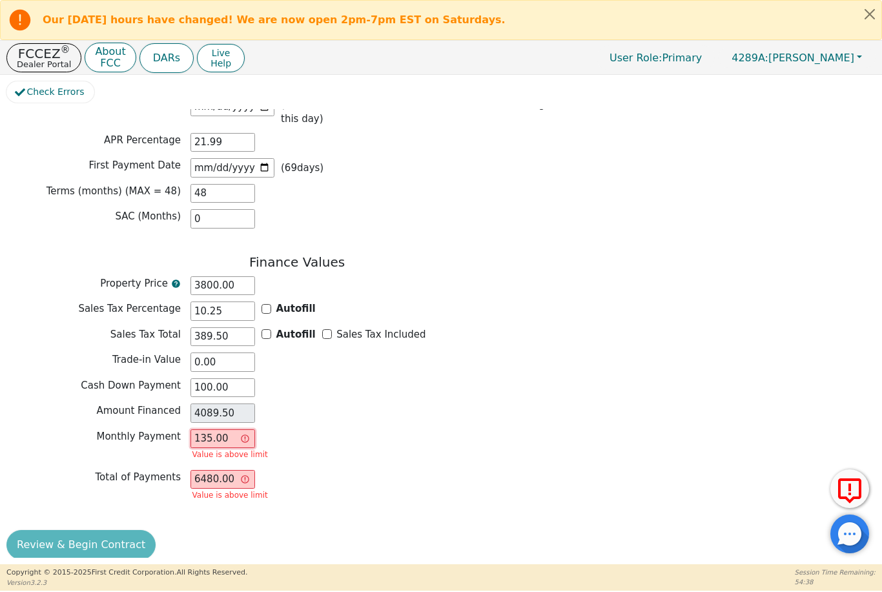
click at [235, 429] on input "135.00" at bounding box center [222, 438] width 65 height 19
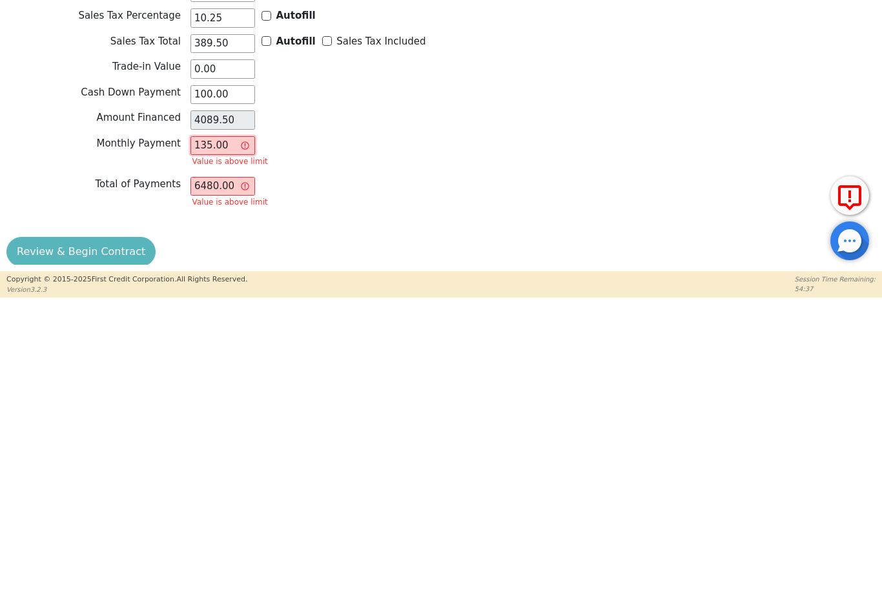
type input "135.001"
type input "6480.05"
type input "135.00"
type input "6480.00"
type input "13"
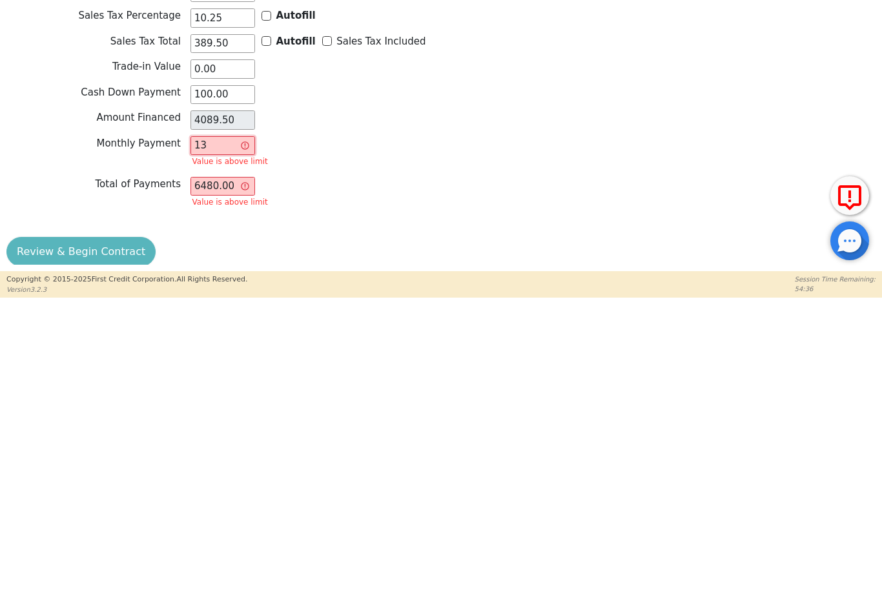
type input "624.00"
type input "1"
type input "48.00"
type input "17"
type input "816.00"
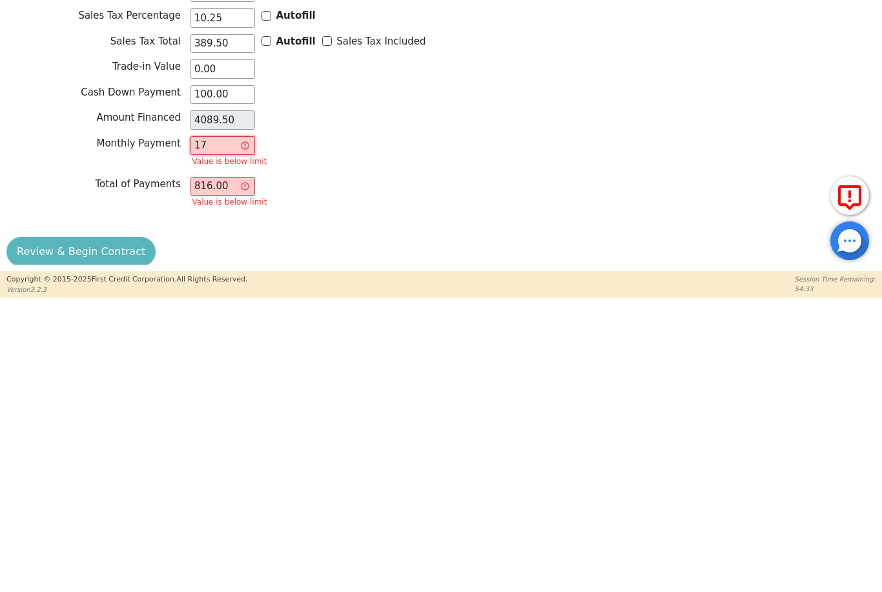
type input "170"
type input "8160.00"
type input "17"
type input "816.00"
type input "1"
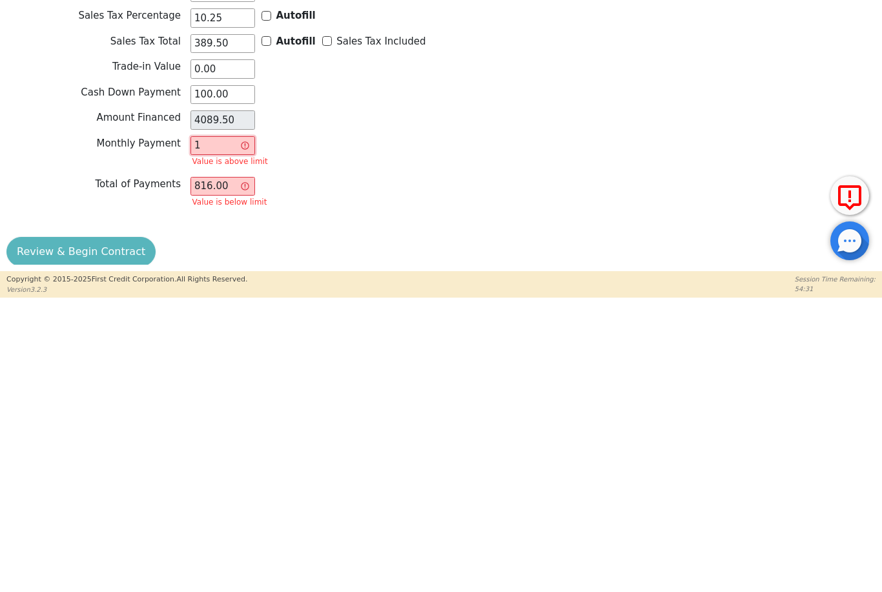
type input "48.00"
type input "0.00"
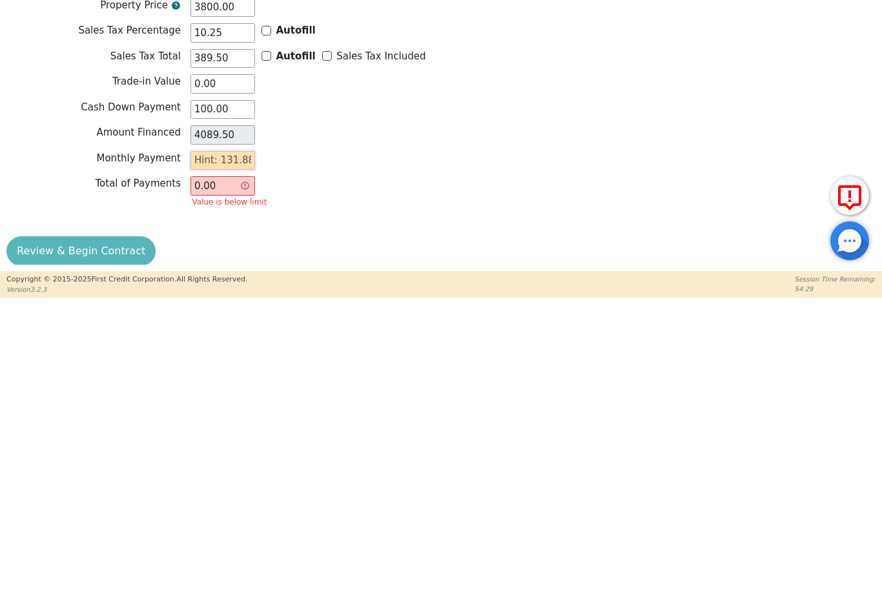
type input "1"
type input "48.00"
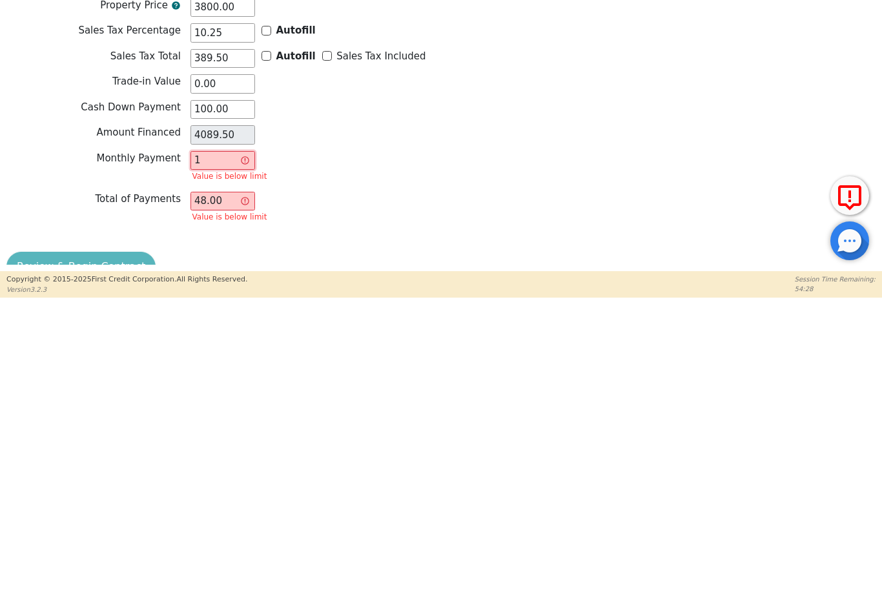
type input "10"
type input "480.00"
type input "100"
type input "4800.00"
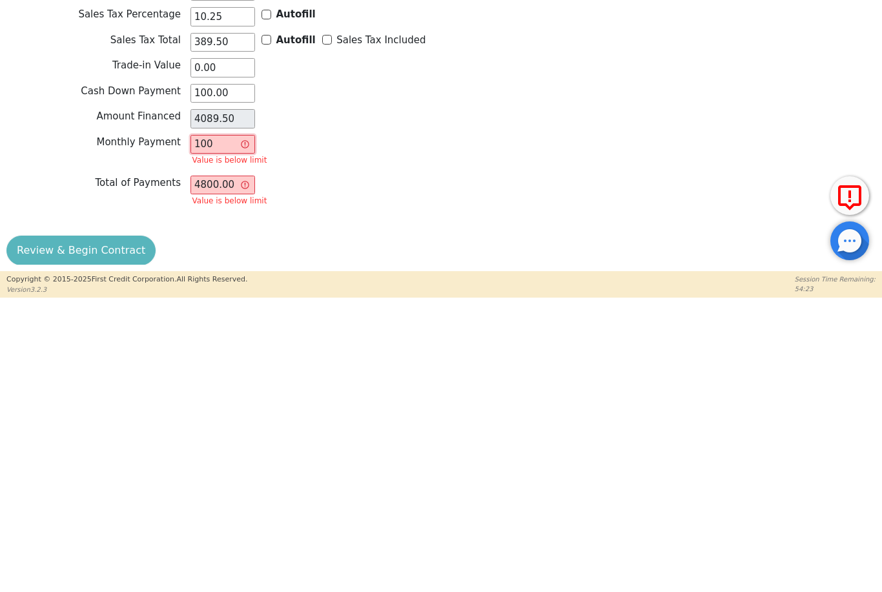
scroll to position [955, 0]
click at [243, 429] on input "100" at bounding box center [222, 438] width 65 height 19
click at [238, 429] on input "100" at bounding box center [222, 438] width 65 height 19
click at [227, 429] on input "100" at bounding box center [222, 438] width 65 height 19
type input "10"
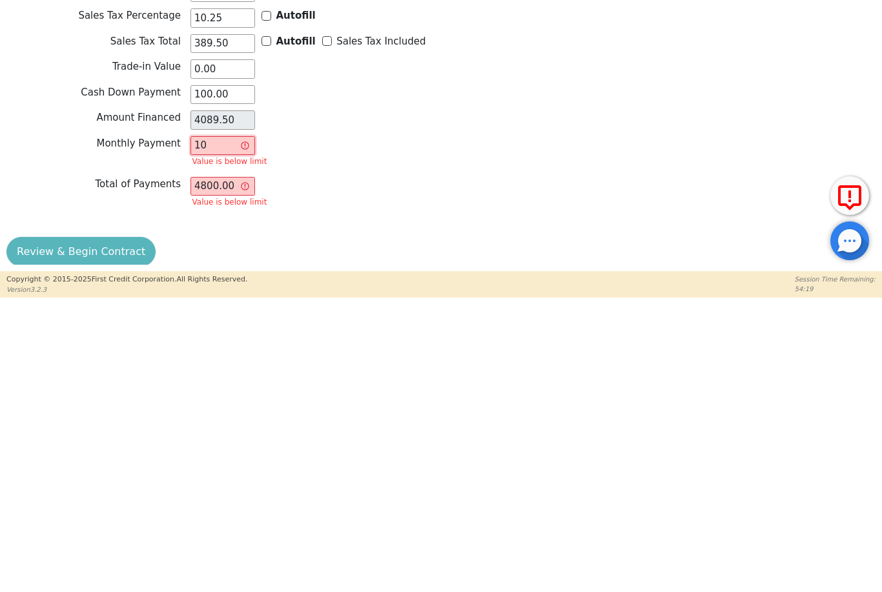
type input "480.00"
type input "100"
type input "4800.00"
type input "10"
type input "480.00"
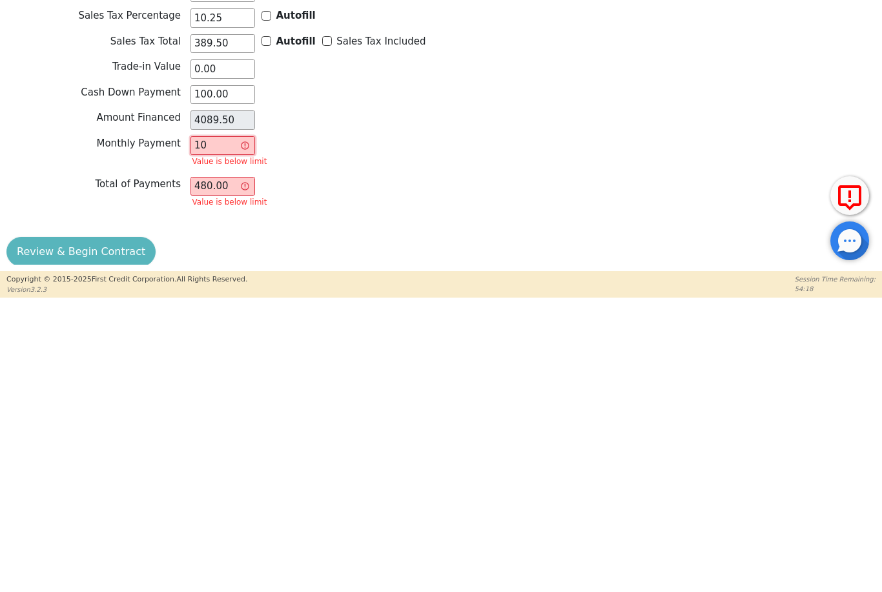
type input "1"
type input "48.00"
type input "0.00"
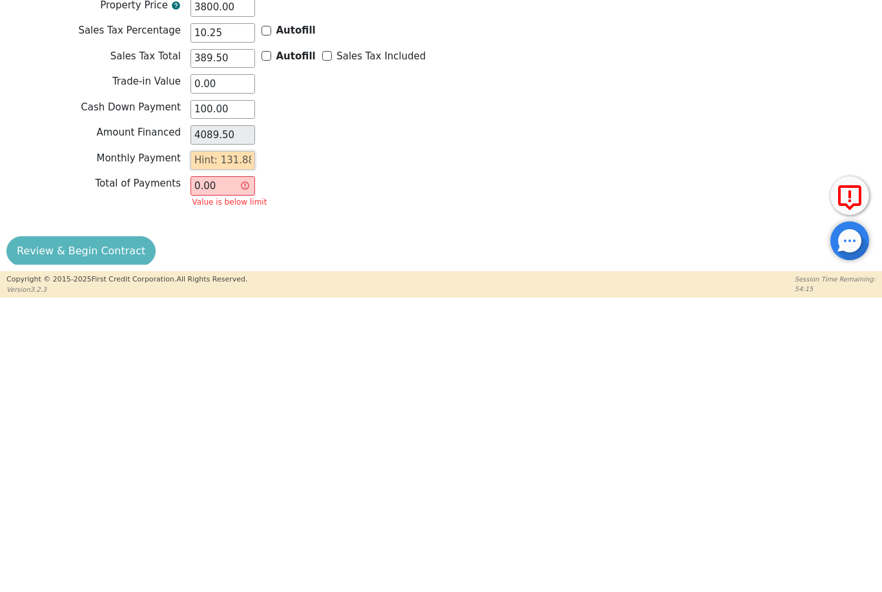
type input "1"
type input "48.00"
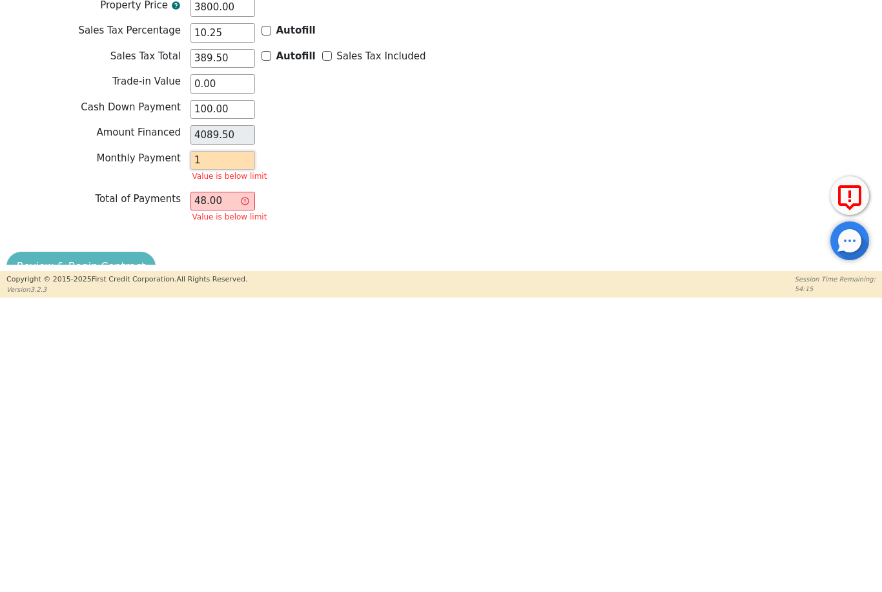
type input "13"
type input "624.00"
type input "131"
type input "6288.00"
type input "131.1"
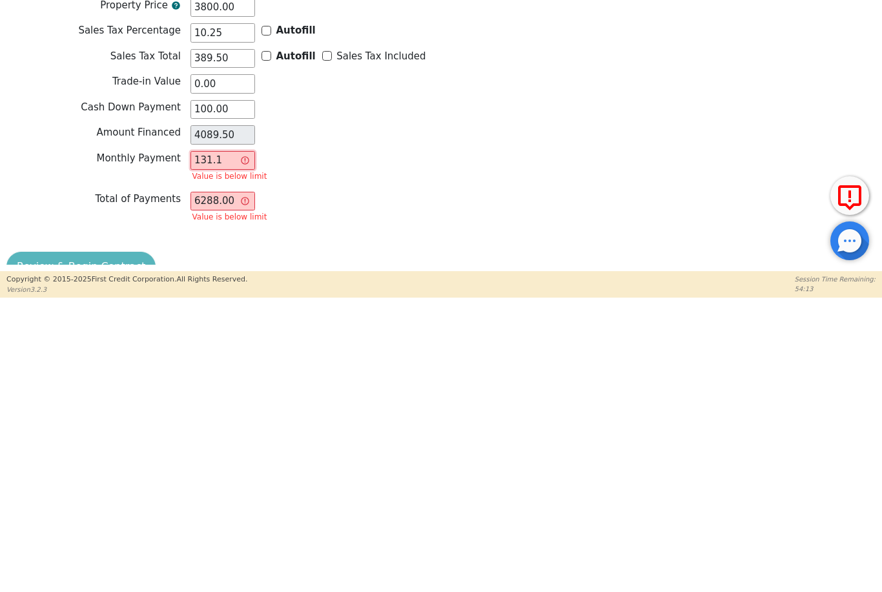
type input "6292.80"
type input "131.18"
type input "6296.64"
type input "131.1"
type input "6292.80"
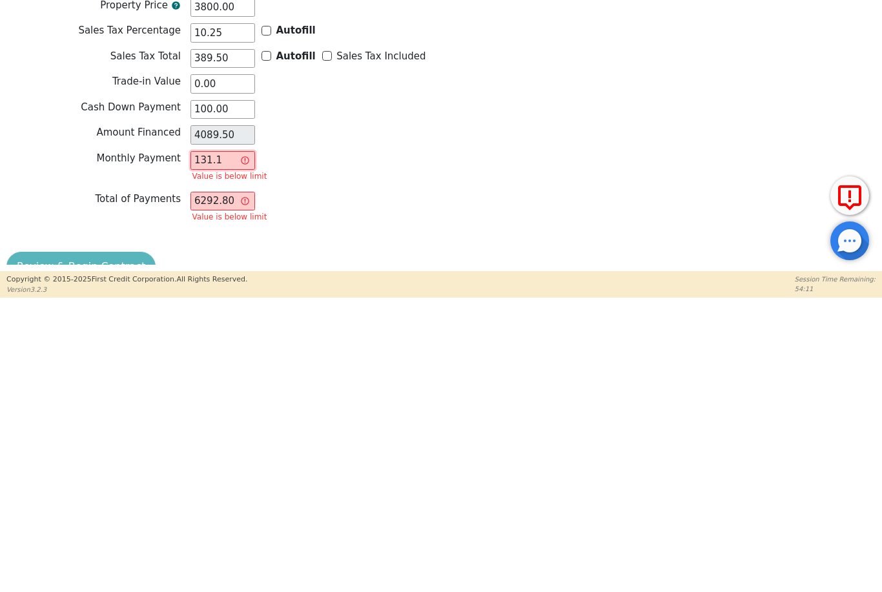
type input "131."
type input "6288.00"
type input "13"
type input "624.00"
type input "1"
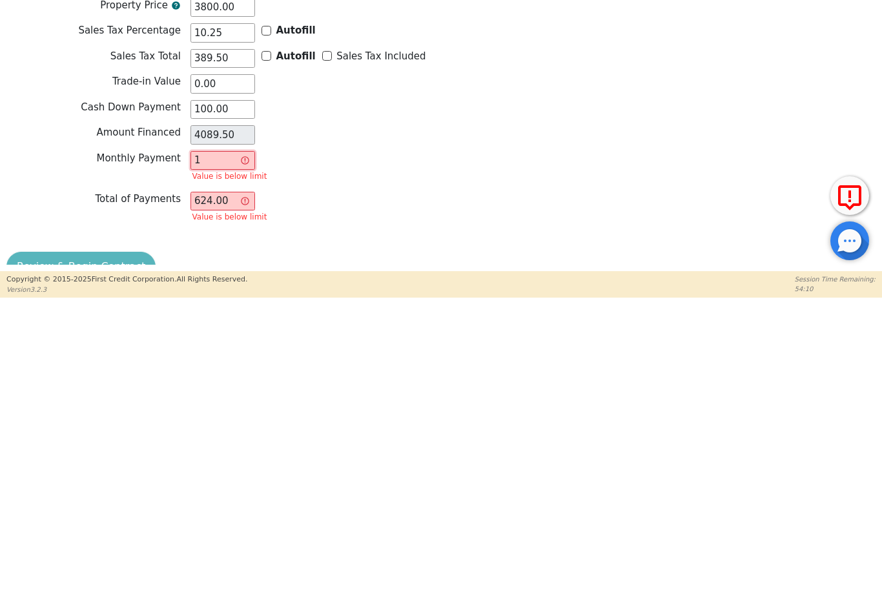
type input "48.00"
type input "0.00"
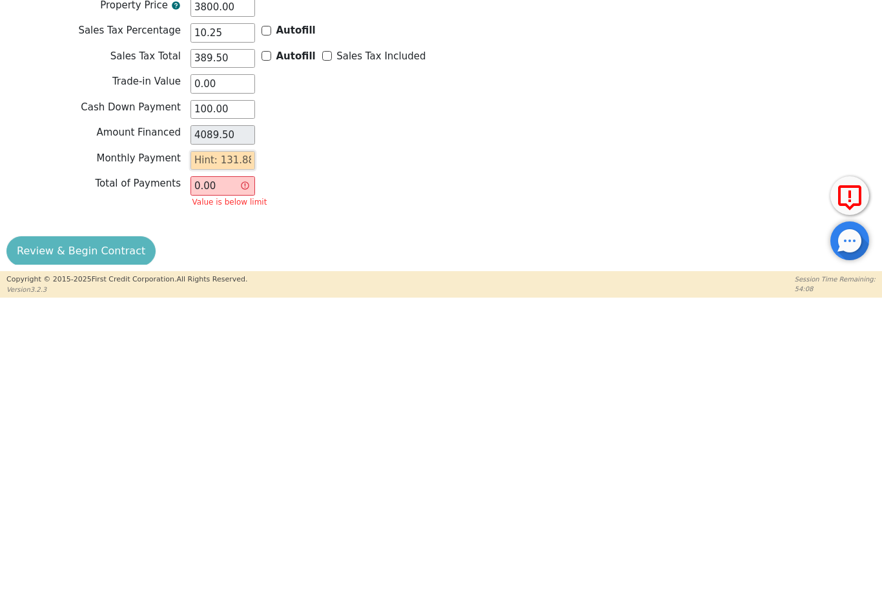
type input "1"
type input "48.00"
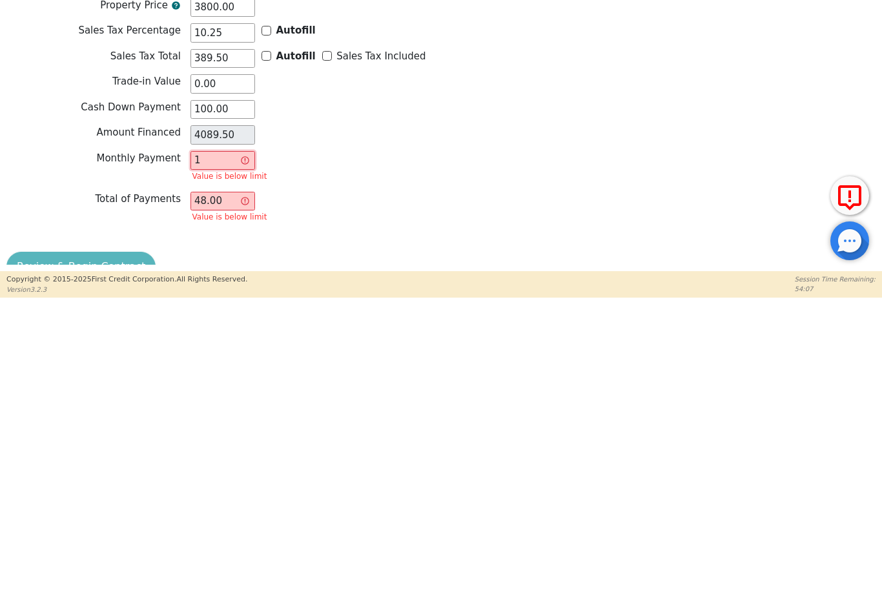
type input "13"
type input "624.00"
type input "131"
type input "6288.00"
type input "131.8"
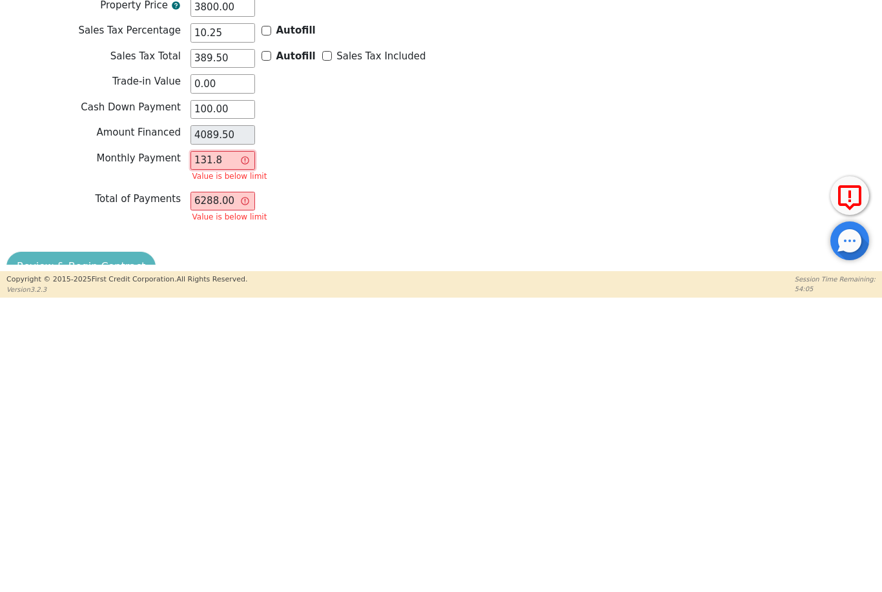
type input "6326.40"
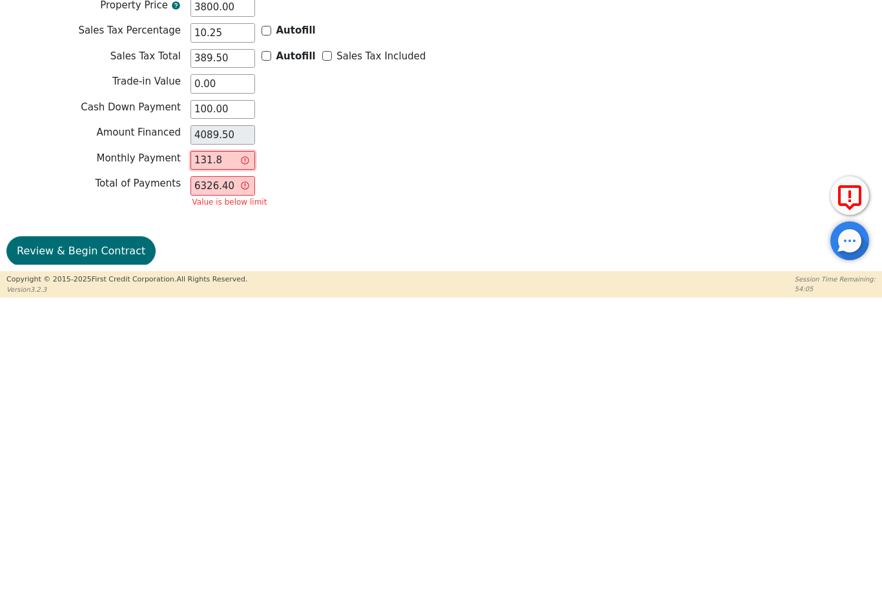
type input "131.88"
type input "6330.24"
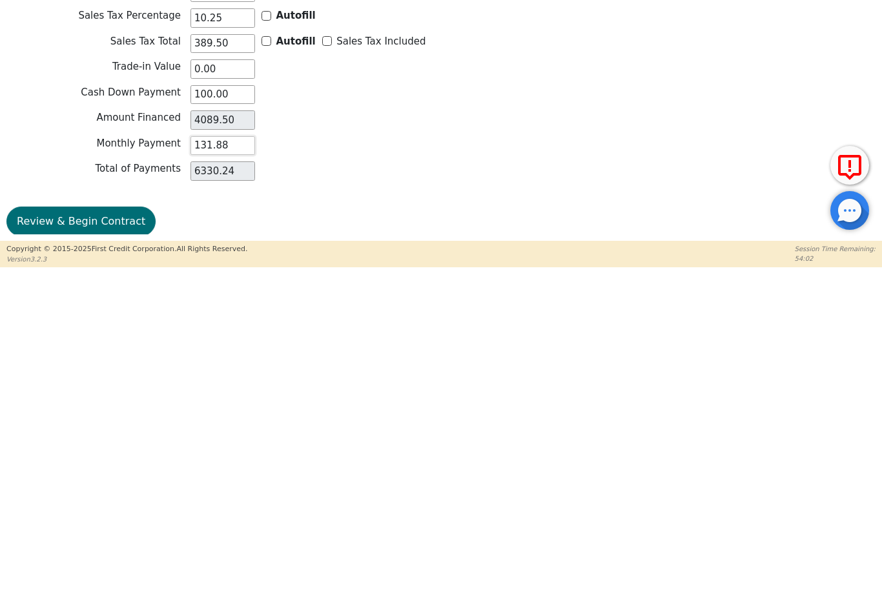
type input "131.88"
click at [104, 530] on button "Review & Begin Contract" at bounding box center [80, 545] width 149 height 30
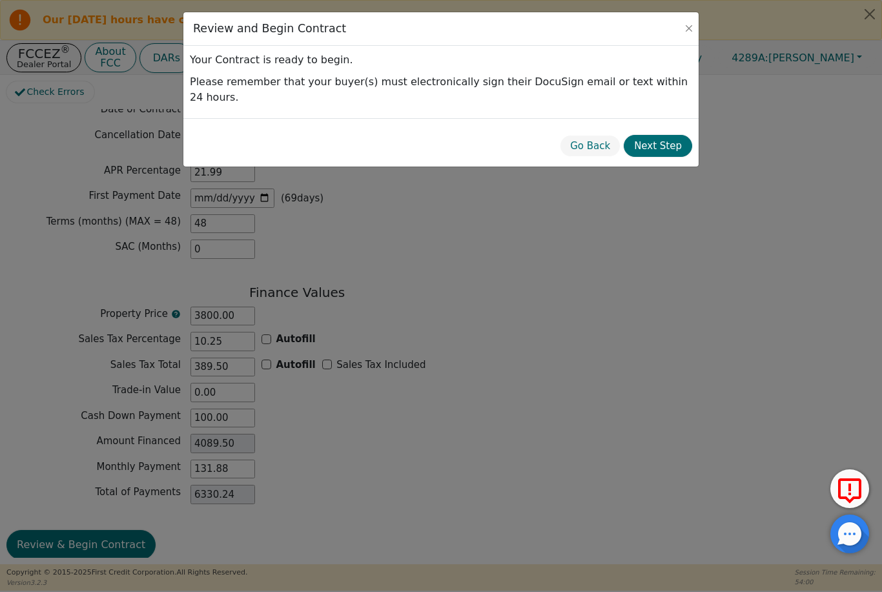
click at [675, 135] on button "Next Step" at bounding box center [658, 146] width 68 height 23
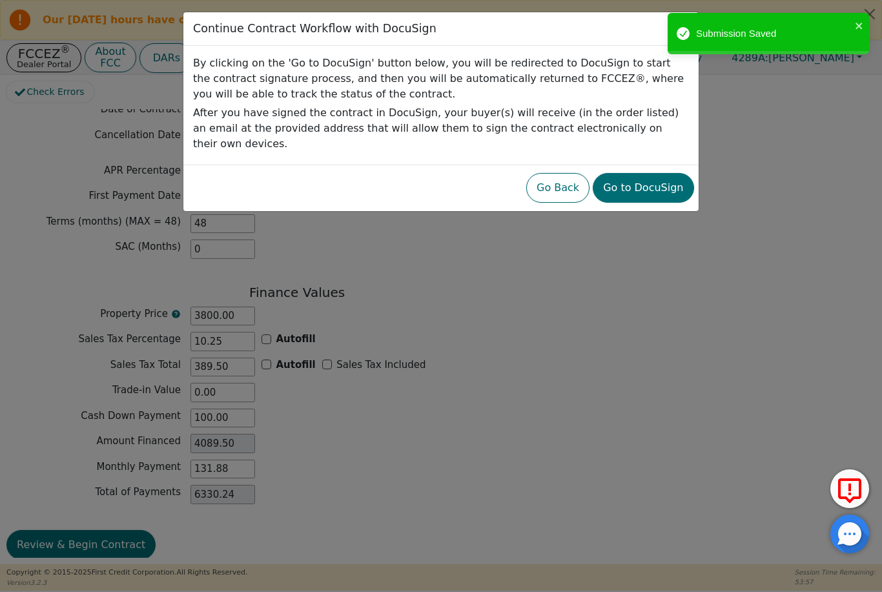
click at [646, 181] on button "Go to DocuSign" at bounding box center [643, 188] width 101 height 30
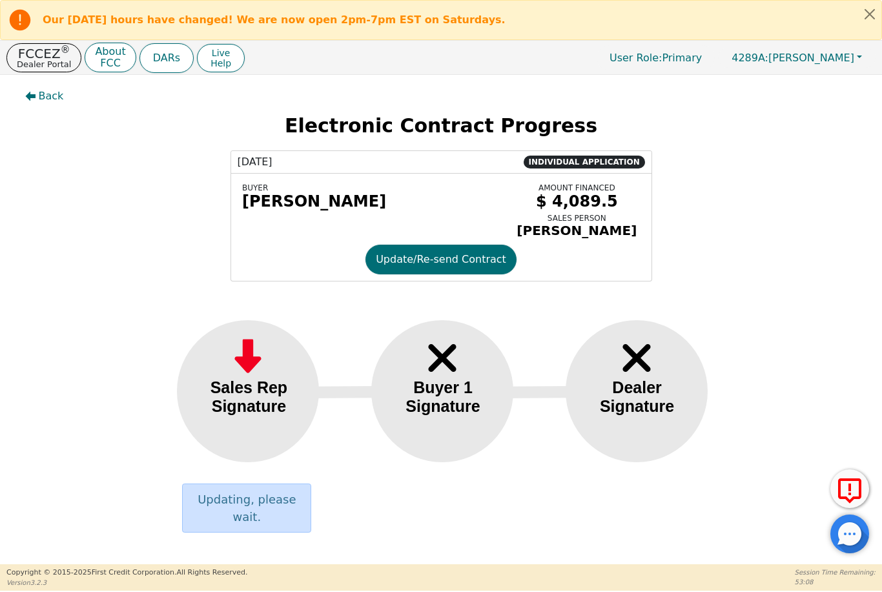
click at [253, 427] on div at bounding box center [248, 391] width 142 height 142
click at [456, 421] on div at bounding box center [442, 391] width 142 height 142
click at [281, 504] on p "Updating, please wait." at bounding box center [246, 508] width 115 height 35
click at [255, 413] on div "Sales Rep Signature" at bounding box center [248, 396] width 105 height 37
